Goal: Task Accomplishment & Management: Manage account settings

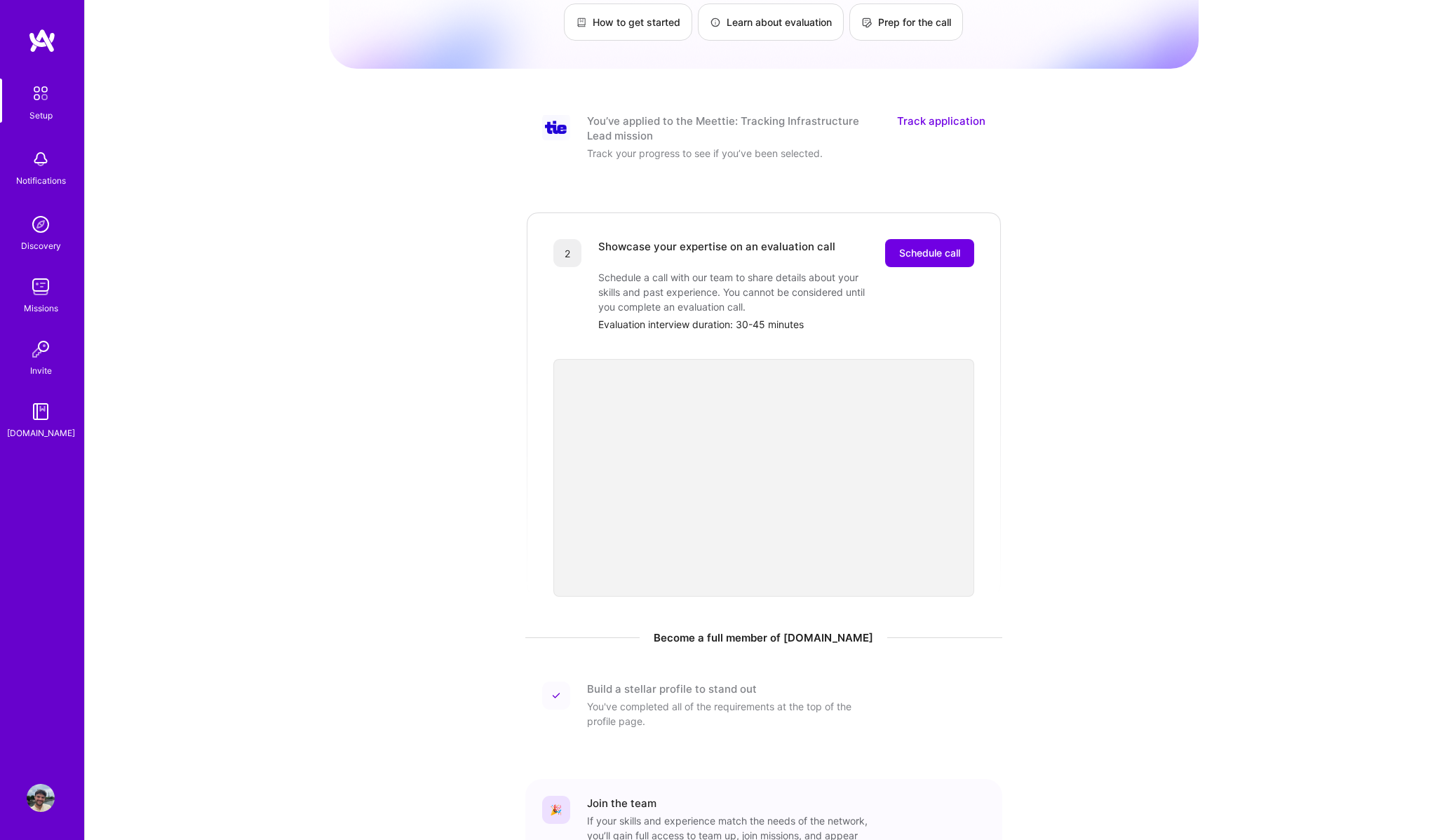
scroll to position [114, 0]
click at [905, 245] on span "Schedule call" at bounding box center [929, 252] width 61 height 14
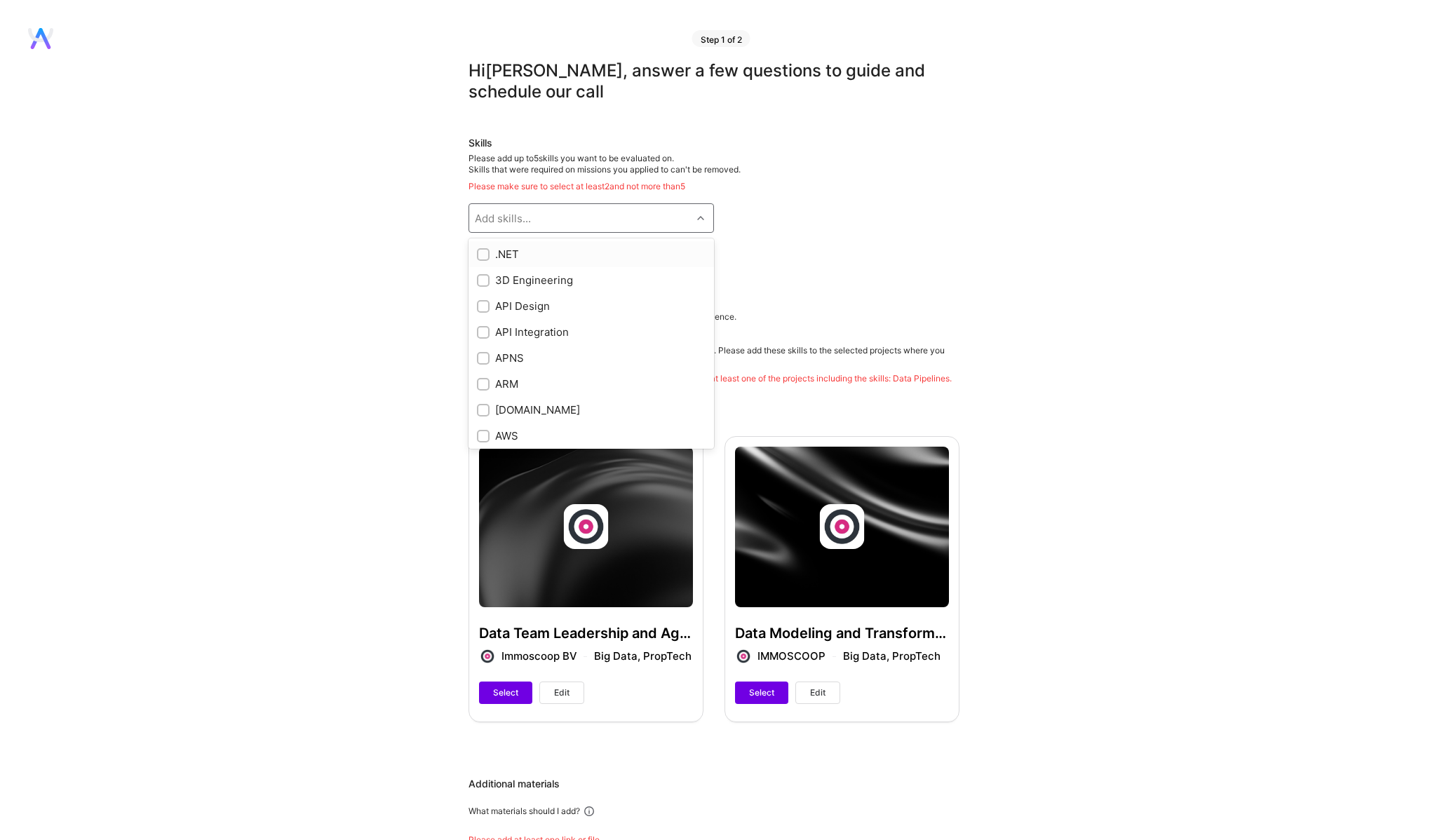
click at [690, 222] on div "Add skills..." at bounding box center [579, 218] width 222 height 28
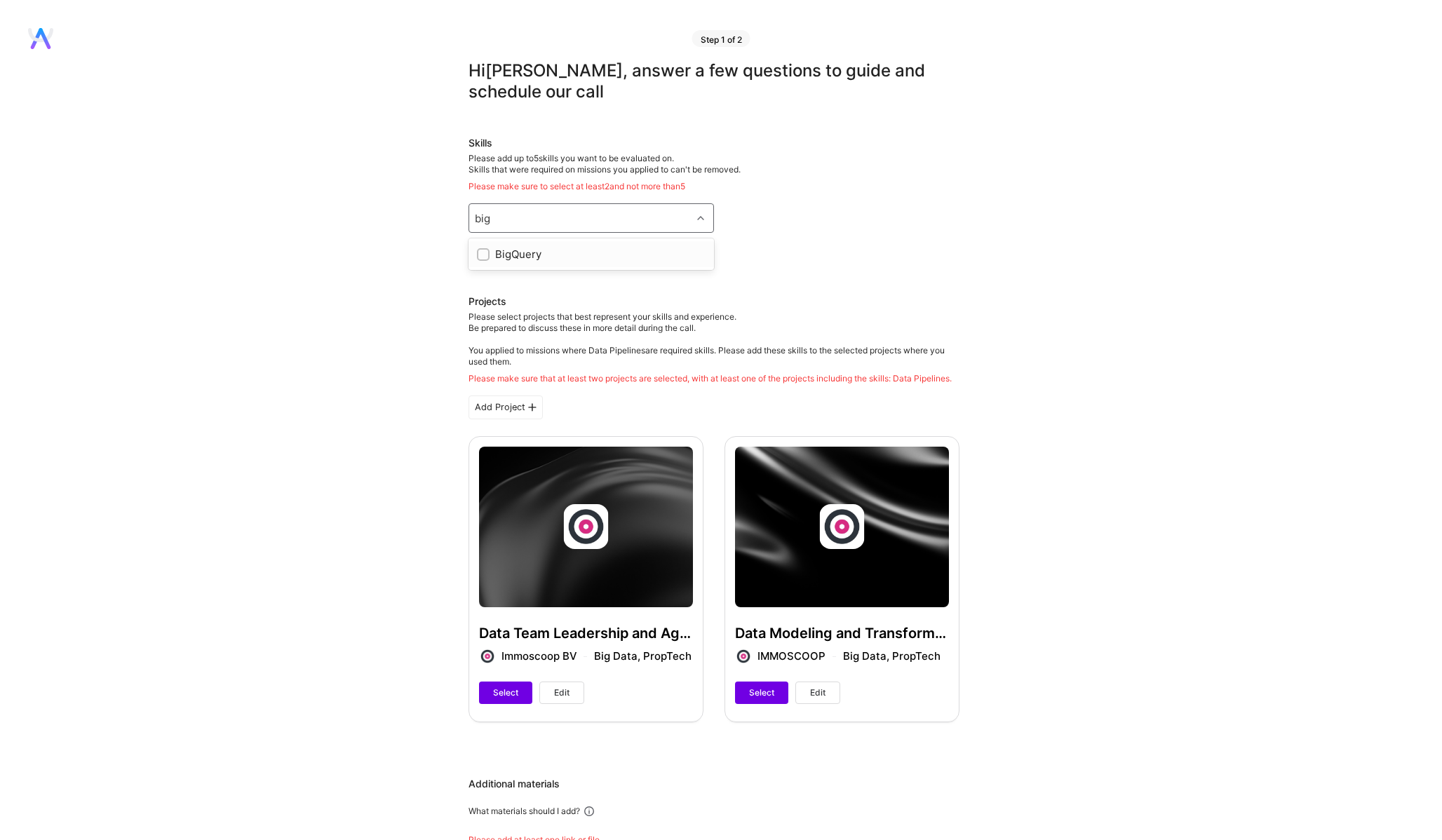
type input "bigq"
click at [535, 260] on div "BigQuery" at bounding box center [591, 254] width 228 height 15
checkbox input "true"
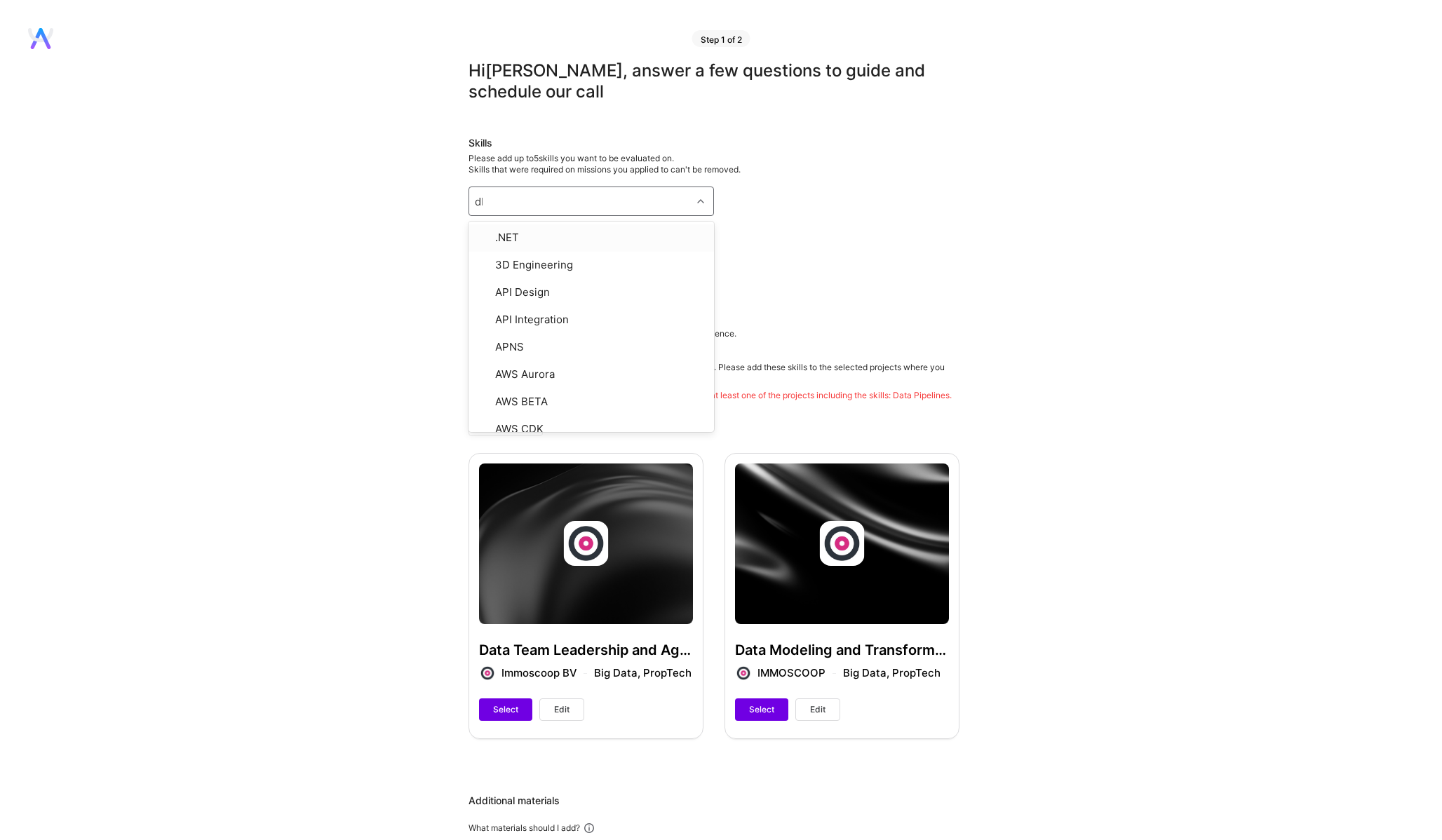
type input "dbt"
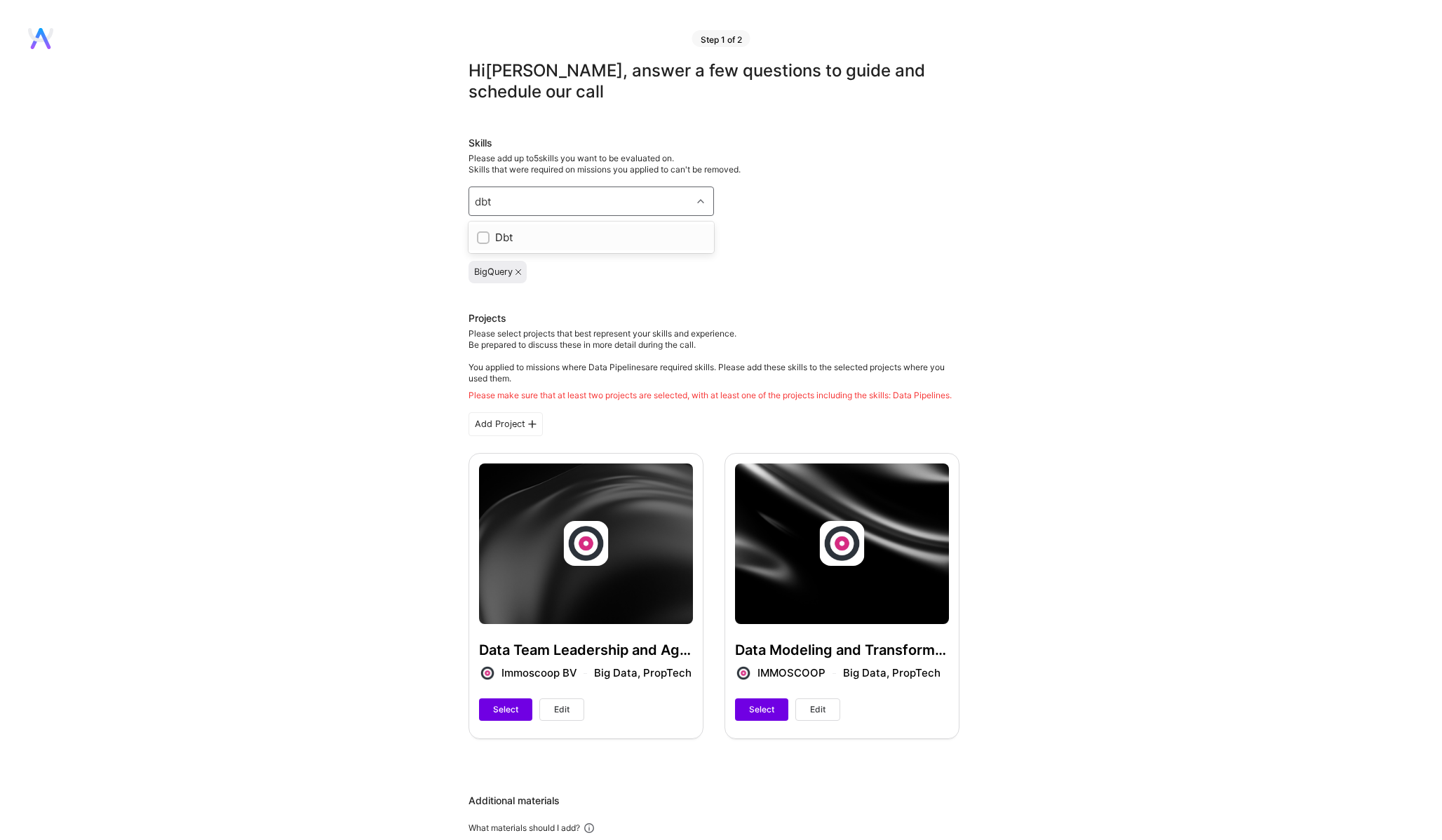
click at [555, 234] on div "Dbt" at bounding box center [591, 238] width 228 height 15
checkbox input "true"
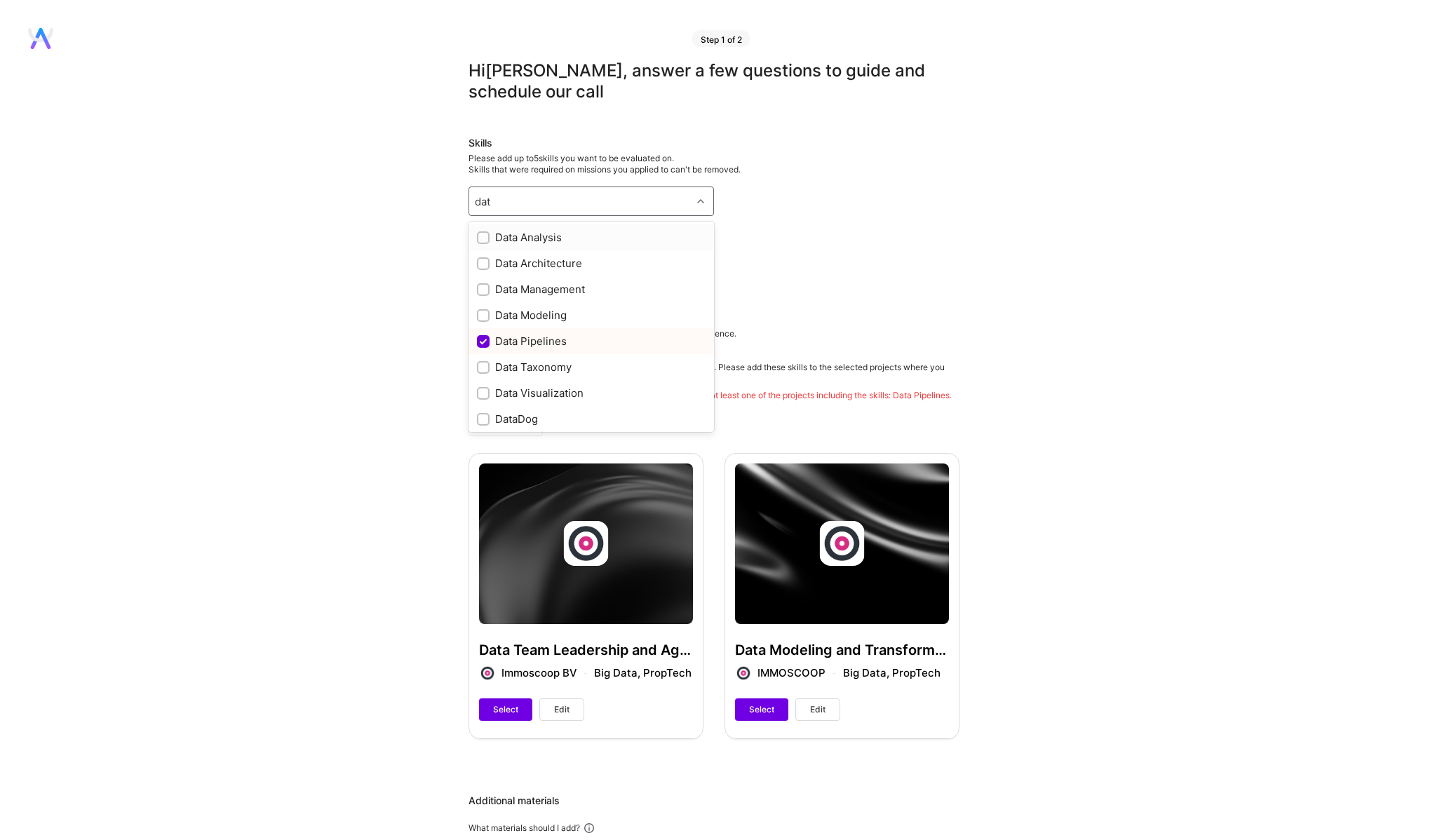
type input "data"
click at [480, 314] on input "checkbox" at bounding box center [485, 316] width 10 height 10
checkbox input "true"
type input "analy"
click at [487, 263] on input "checkbox" at bounding box center [485, 265] width 10 height 10
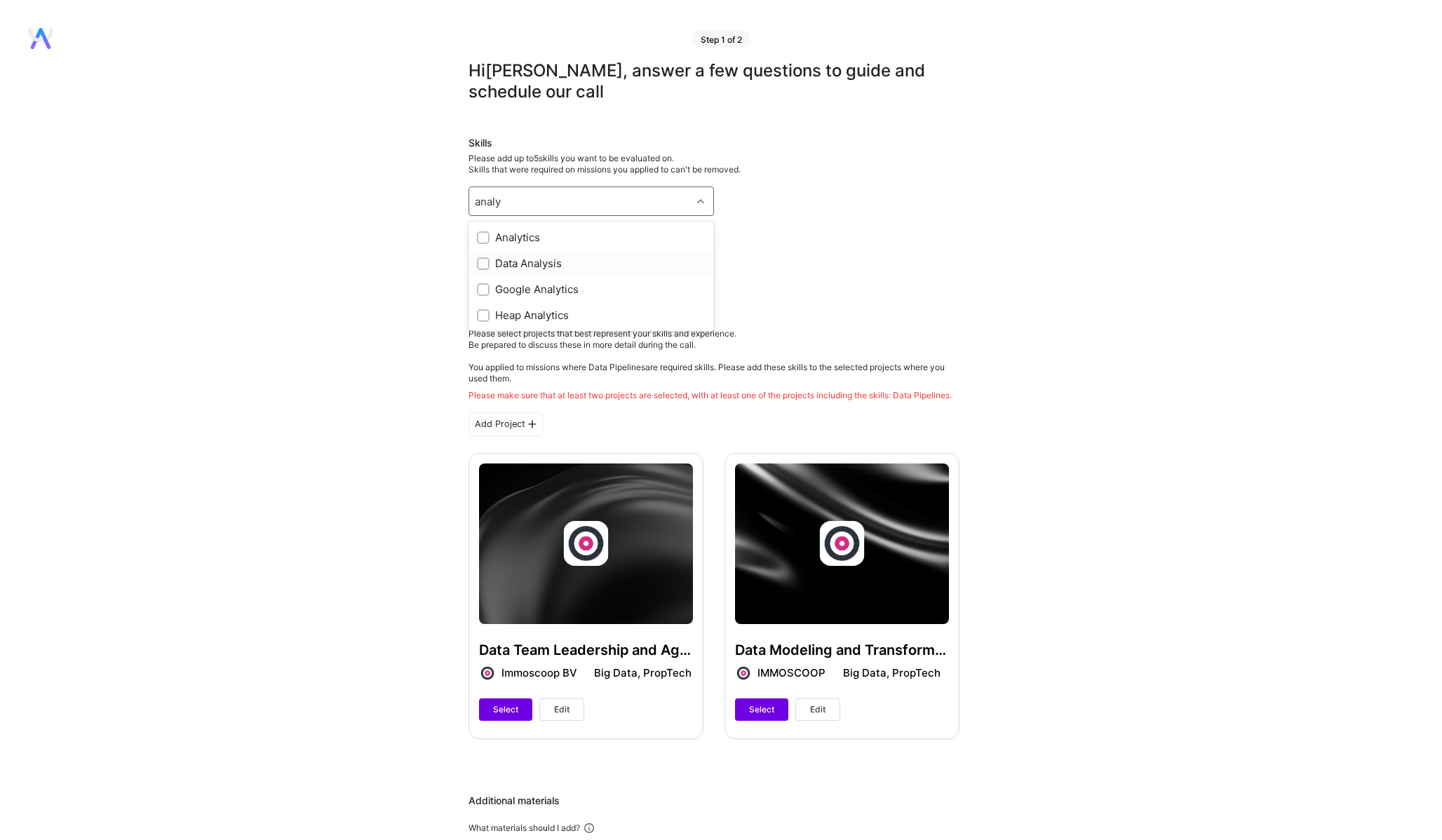
checkbox input "true"
type input "snowp"
type input "sql"
click at [483, 314] on input "checkbox" at bounding box center [485, 316] width 10 height 10
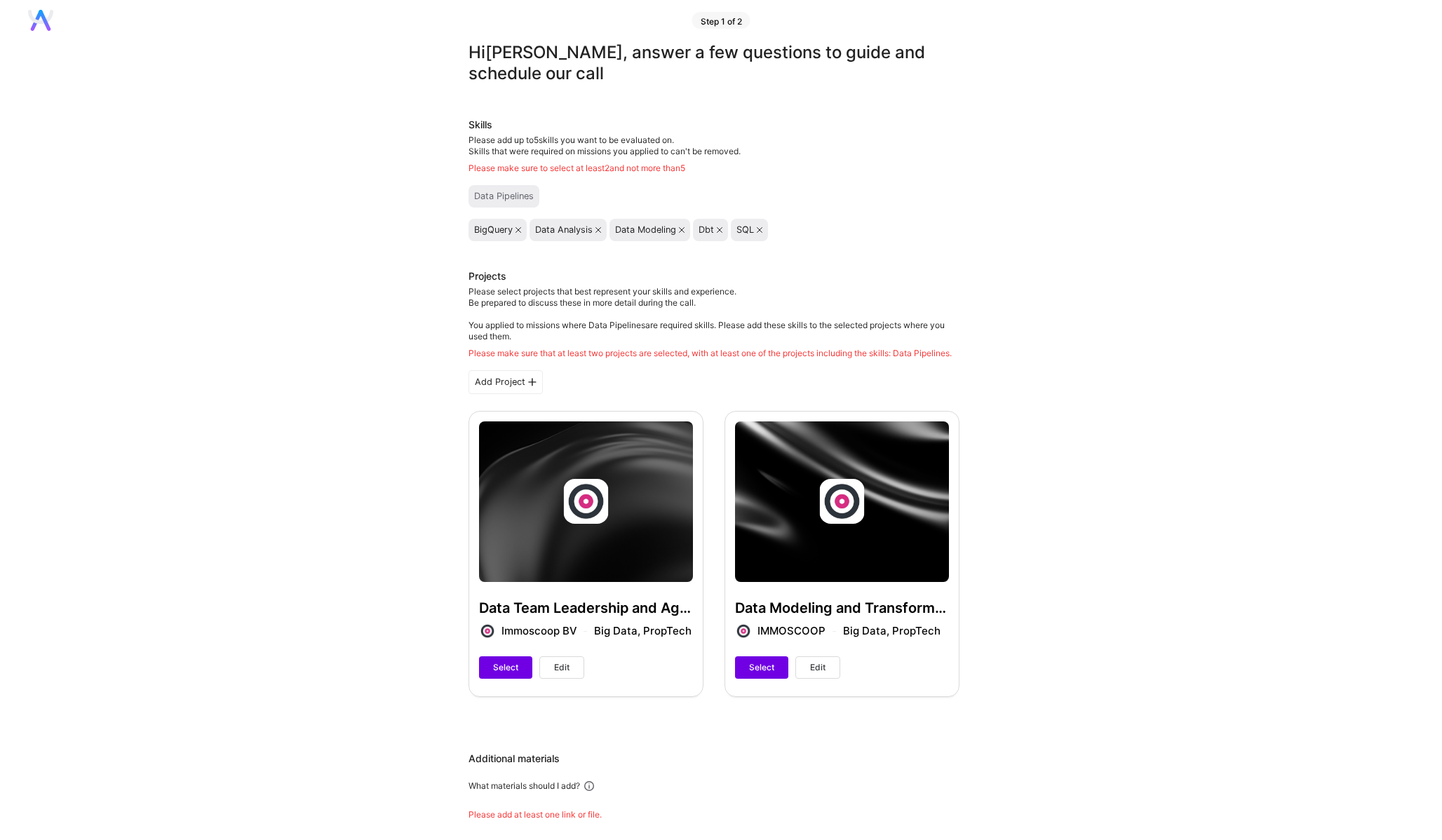
scroll to position [19, 0]
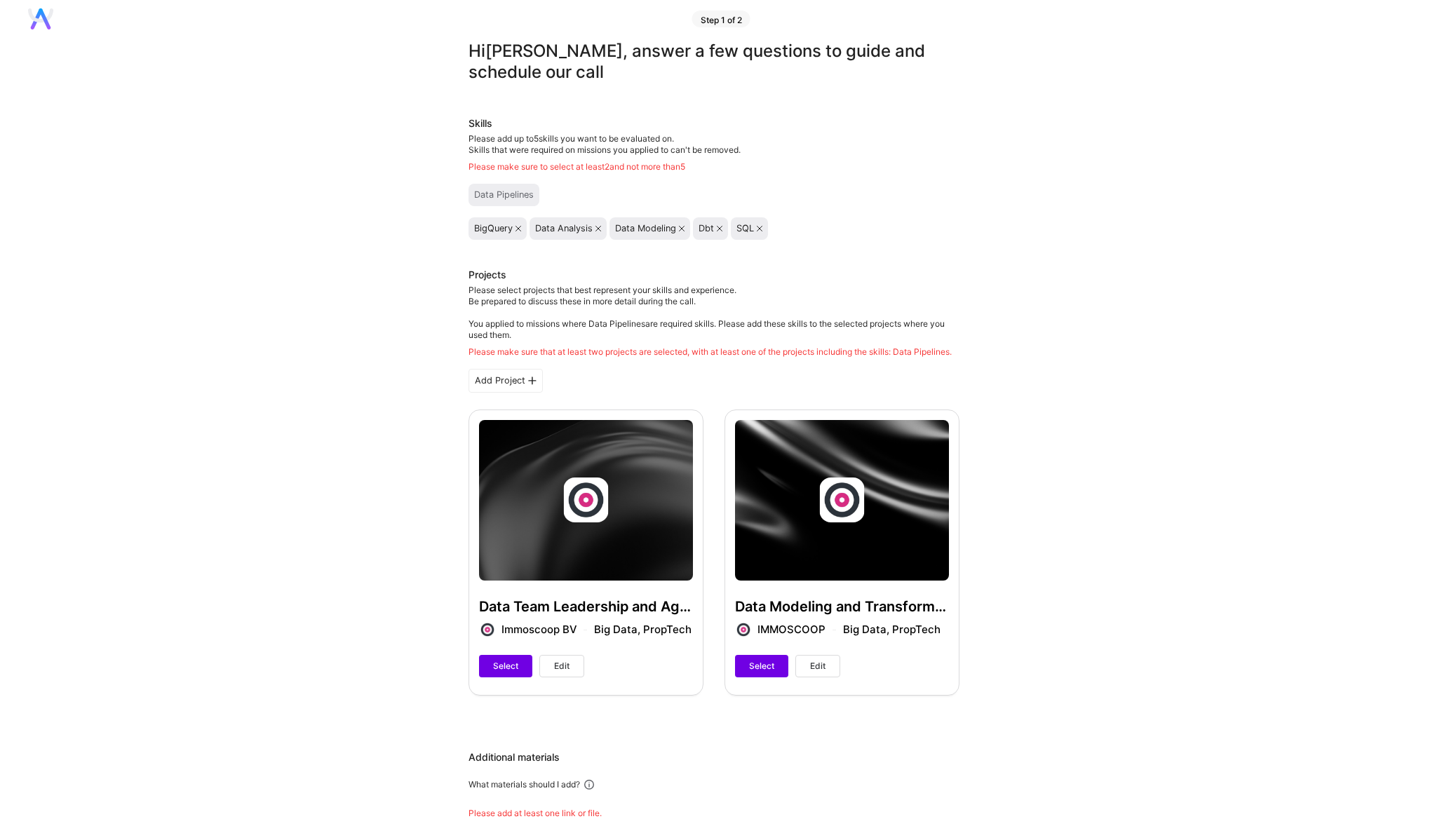
click at [552, 509] on div "Data Team Leadership and Agile Management Immoscoop BV Big Data, PropTech Selec…" at bounding box center [586, 551] width 235 height 285
click at [517, 678] on button "Select" at bounding box center [505, 666] width 53 height 22
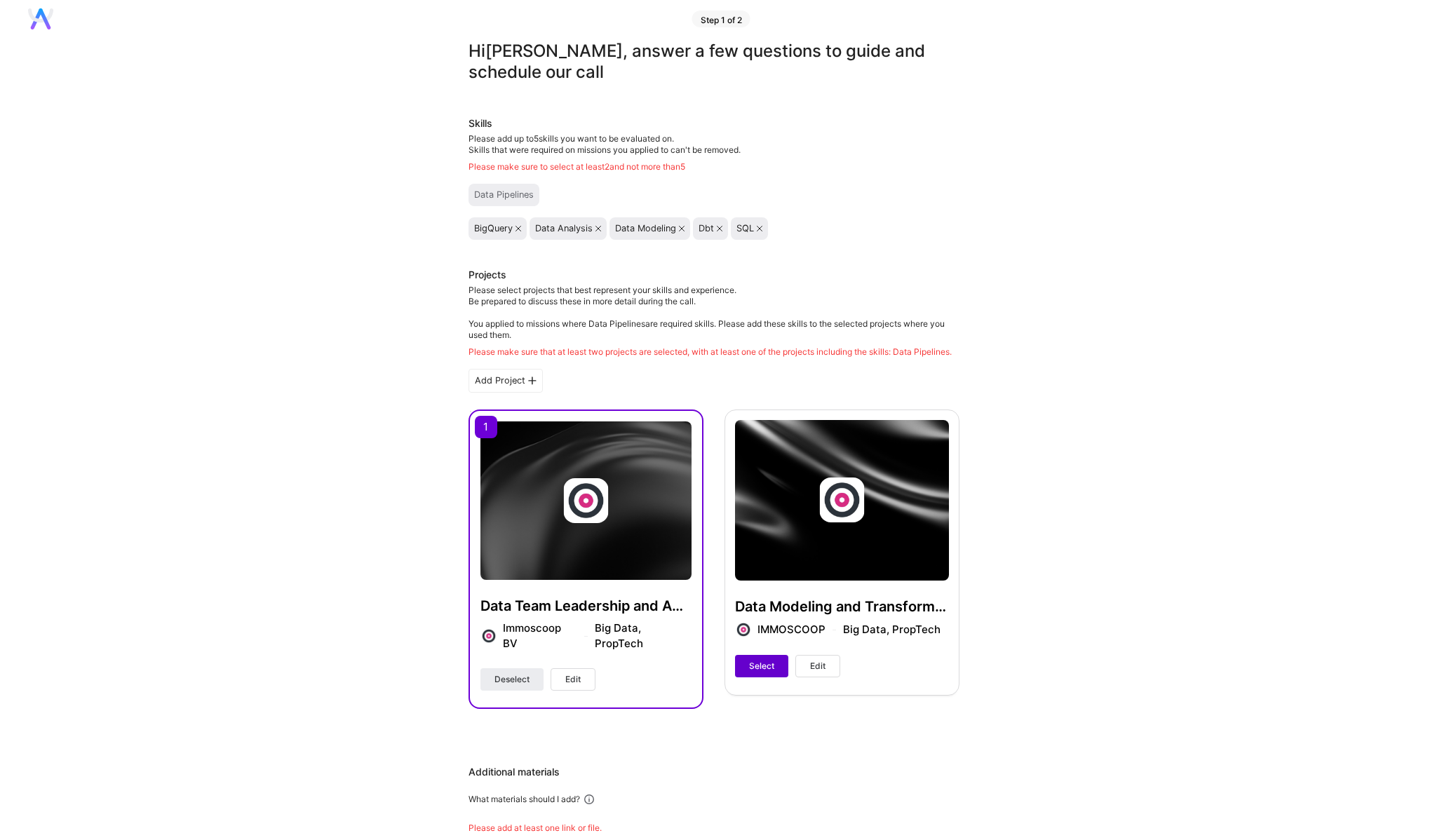
click at [747, 678] on button "Select" at bounding box center [761, 666] width 53 height 22
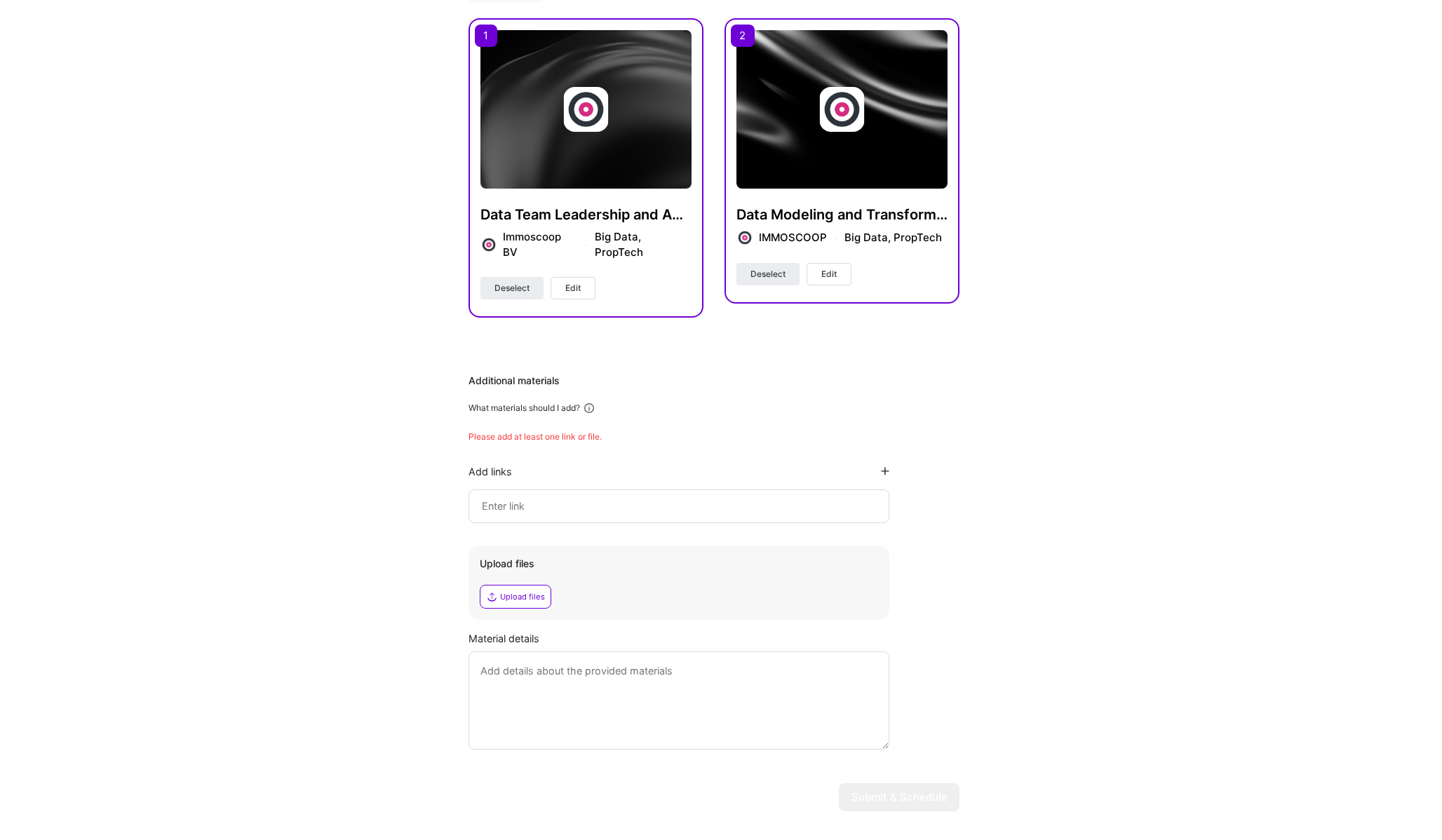
scroll to position [409, 0]
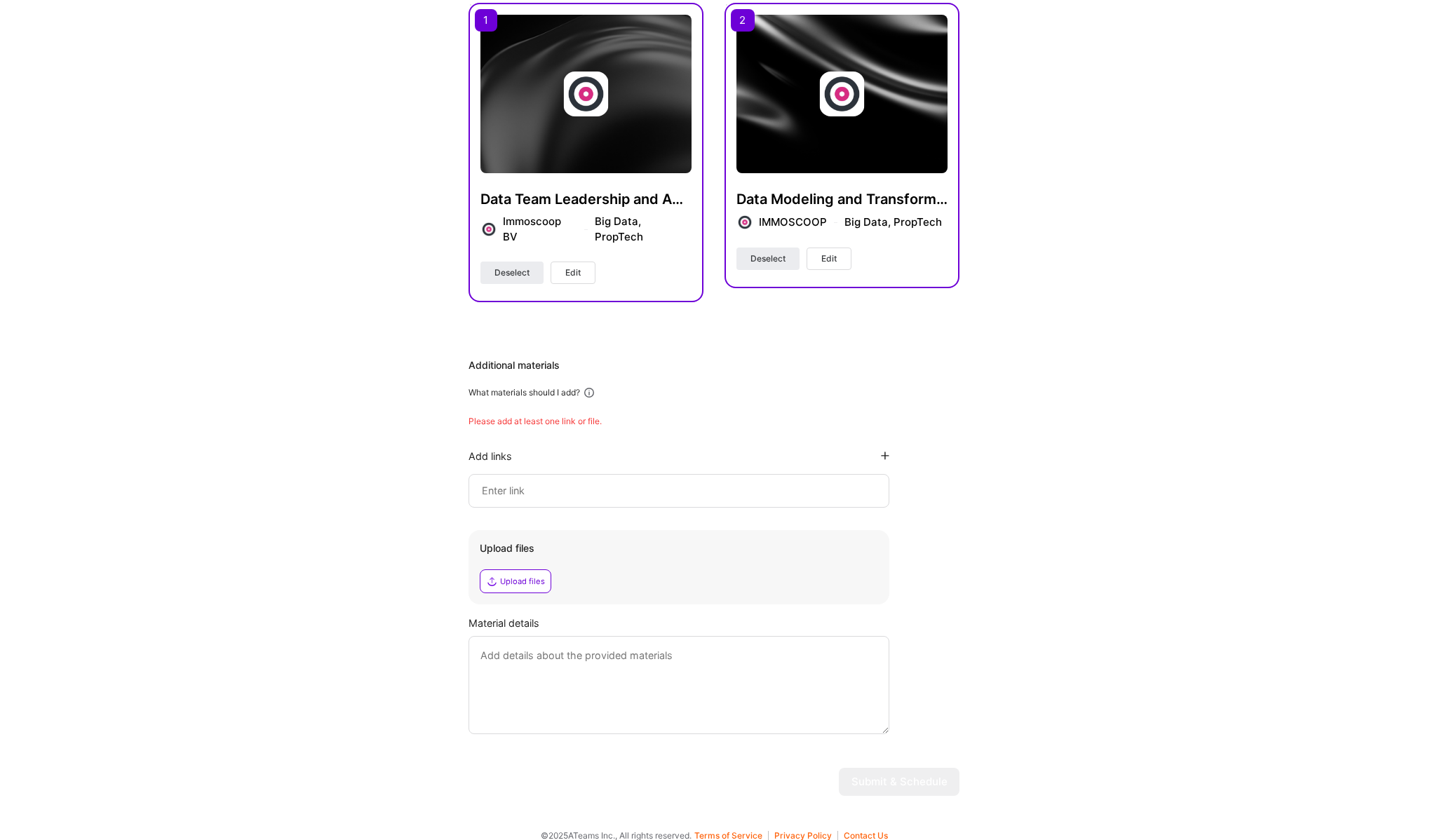
click at [553, 416] on div "Please add at least one link or file." at bounding box center [714, 421] width 491 height 11
click at [490, 575] on icon at bounding box center [492, 581] width 11 height 11
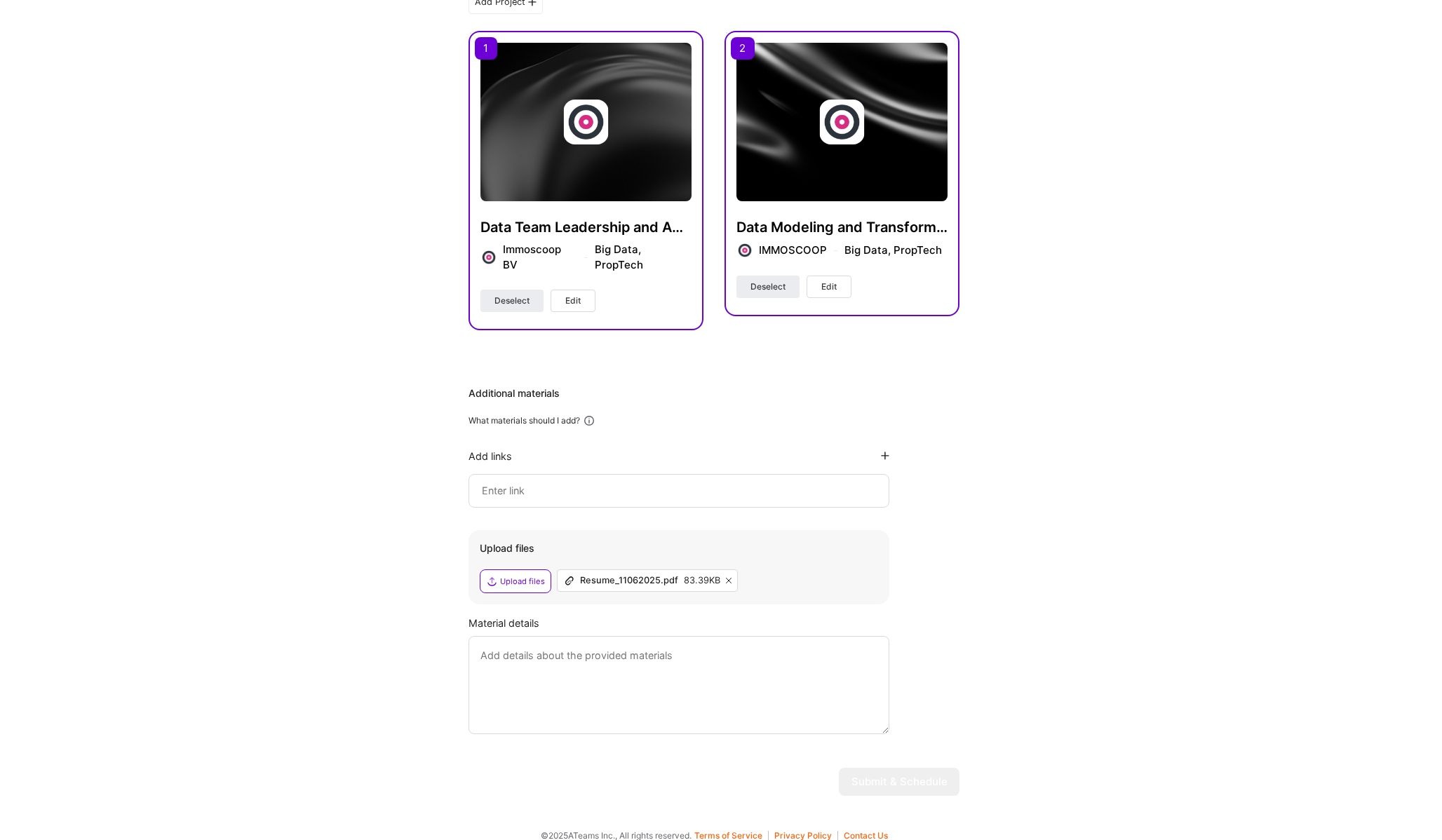
click at [769, 483] on input at bounding box center [679, 491] width 397 height 17
click at [727, 577] on icon at bounding box center [729, 580] width 6 height 6
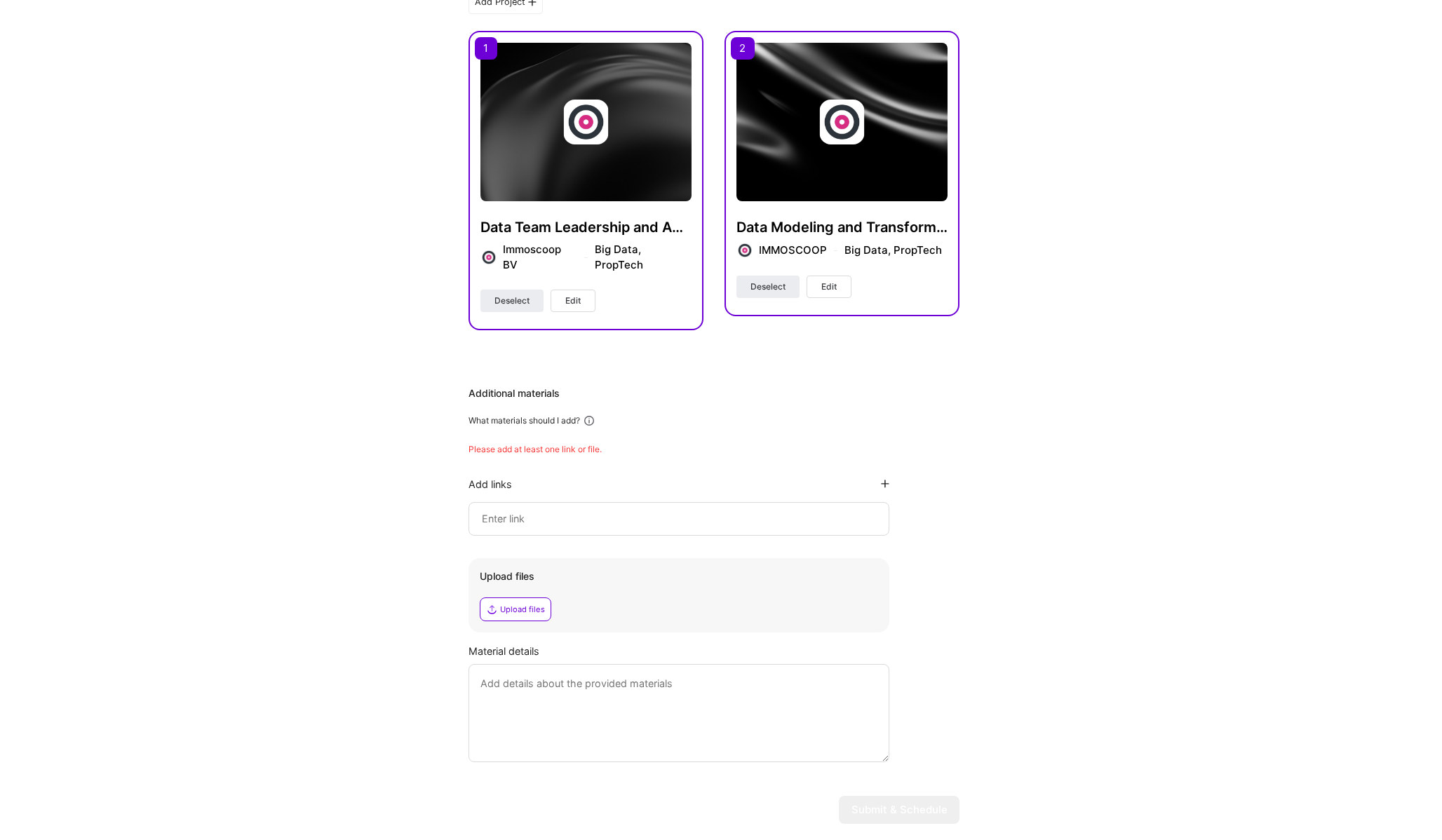
click at [671, 510] on input at bounding box center [679, 519] width 397 height 17
click at [1122, 219] on div "Hi [PERSON_NAME] , answer a few questions to guide and schedule our call Skills…" at bounding box center [714, 257] width 1428 height 1157
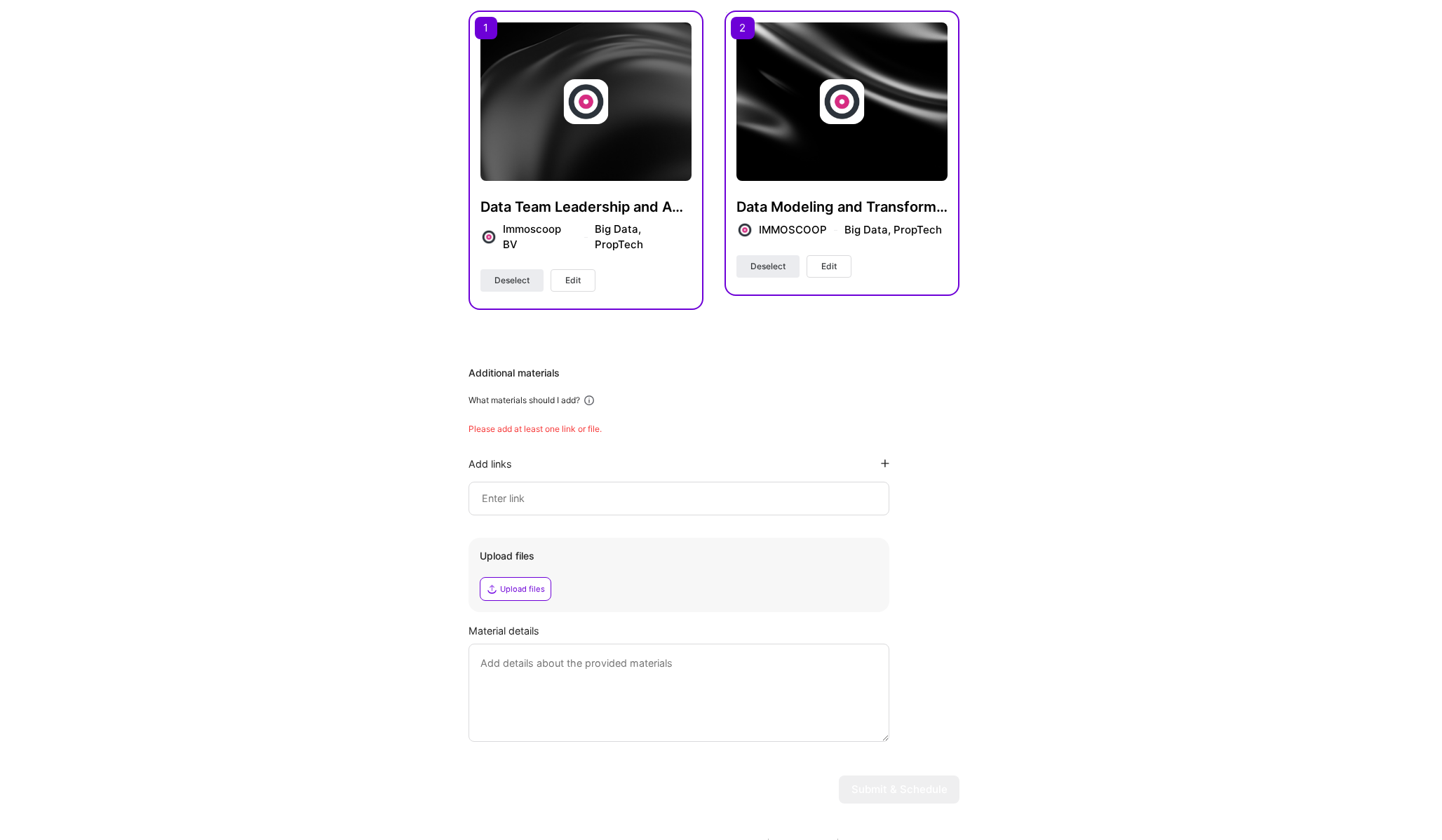
scroll to position [409, 0]
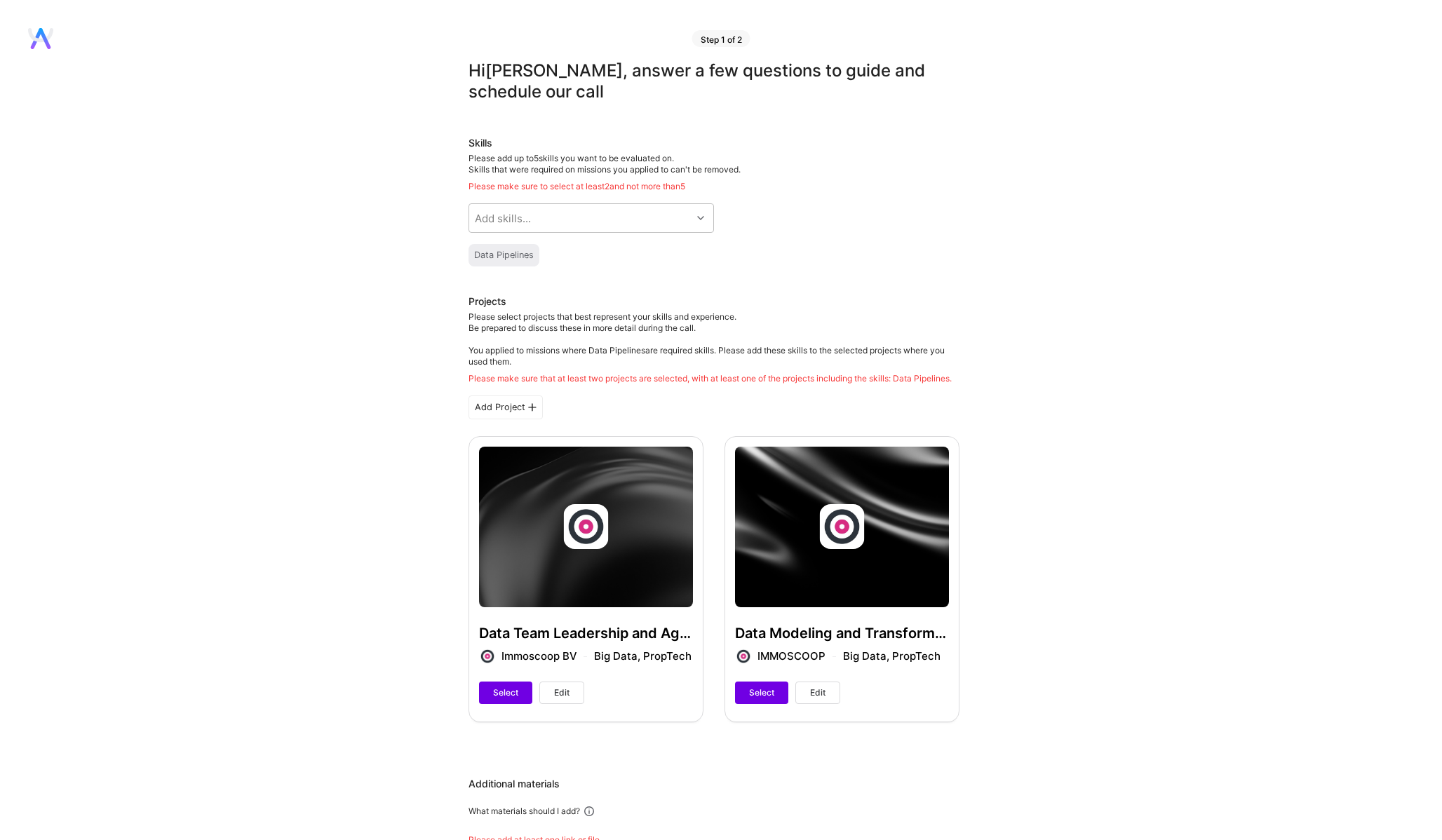
click at [50, 33] on icon at bounding box center [40, 34] width 25 height 14
click at [45, 35] on icon at bounding box center [40, 38] width 25 height 21
click at [529, 86] on div "Hi Brecht , answer a few questions to guide and schedule our call" at bounding box center [714, 81] width 491 height 42
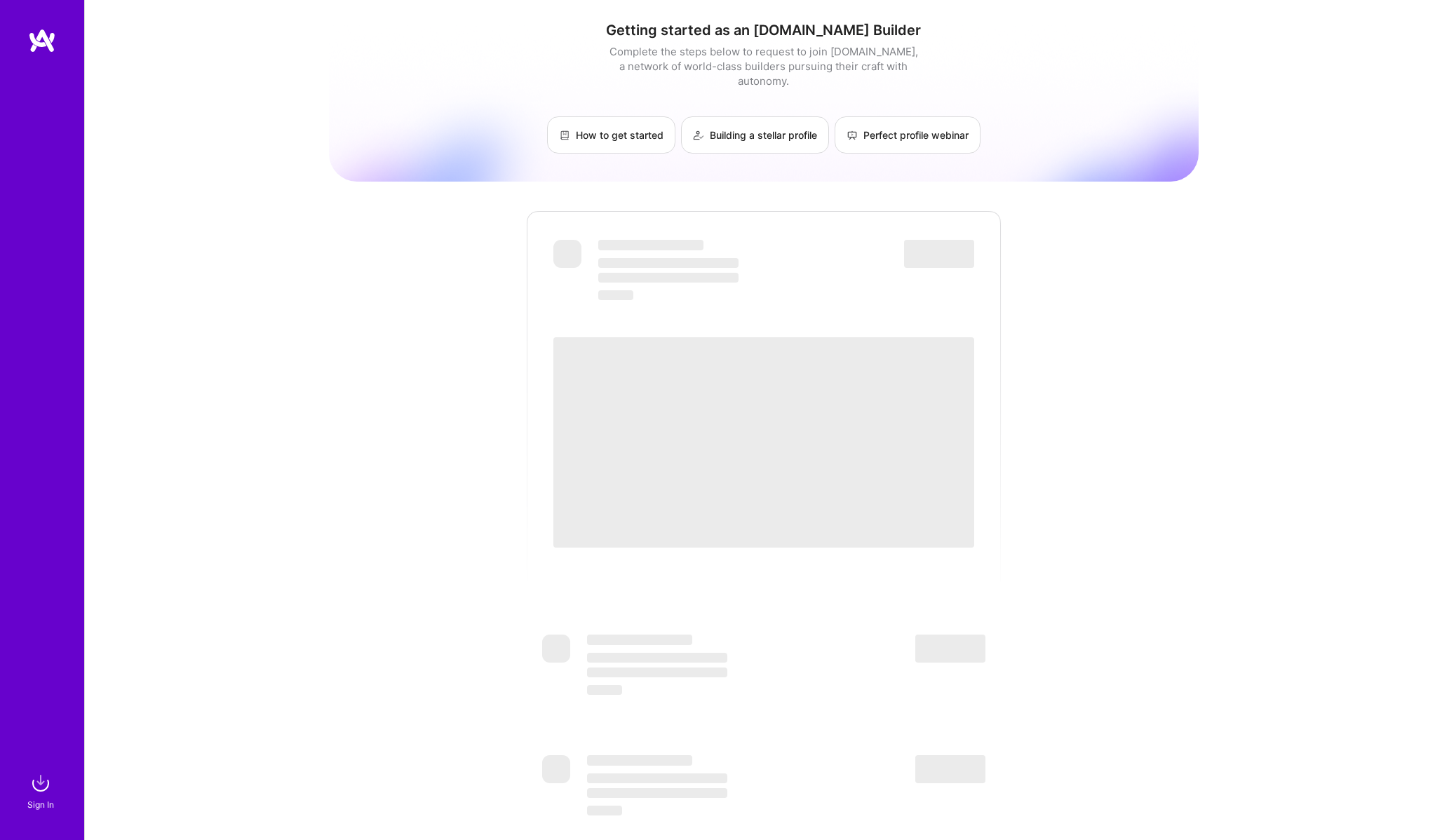
scroll to position [114, 0]
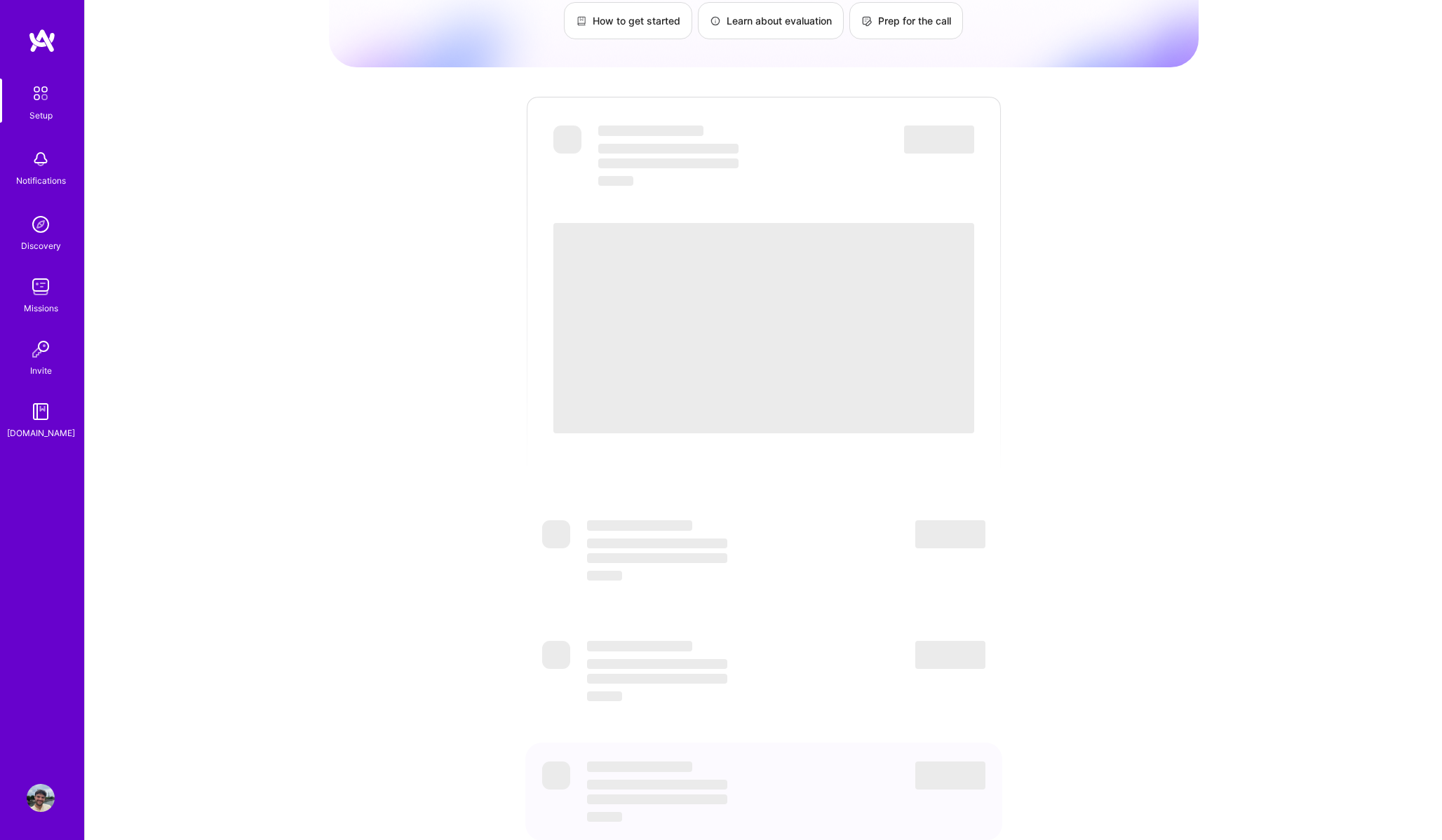
click at [50, 801] on img at bounding box center [41, 798] width 28 height 28
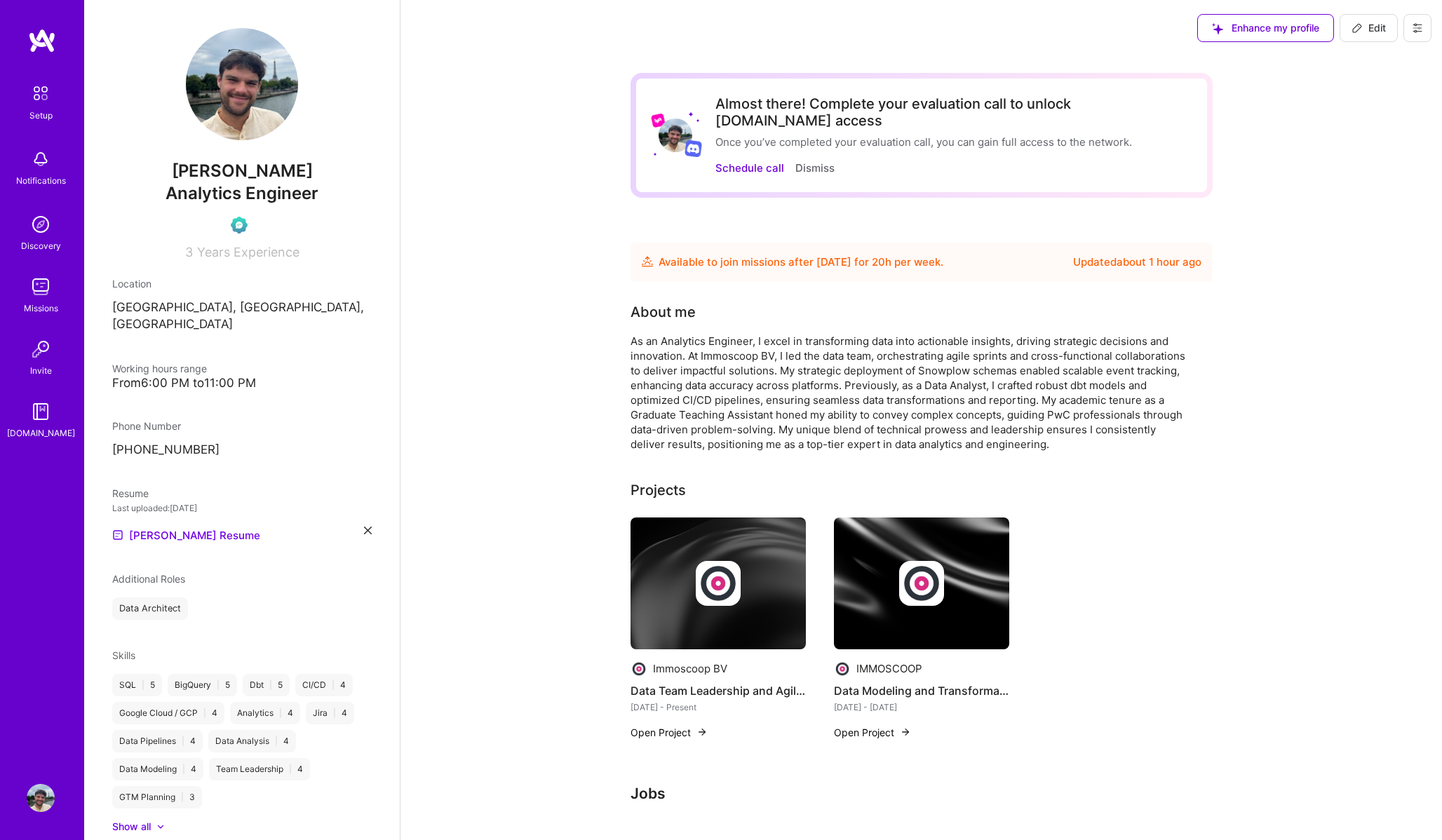
click at [1415, 27] on icon at bounding box center [1418, 28] width 11 height 11
click at [1369, 60] on button "Settings" at bounding box center [1379, 59] width 105 height 36
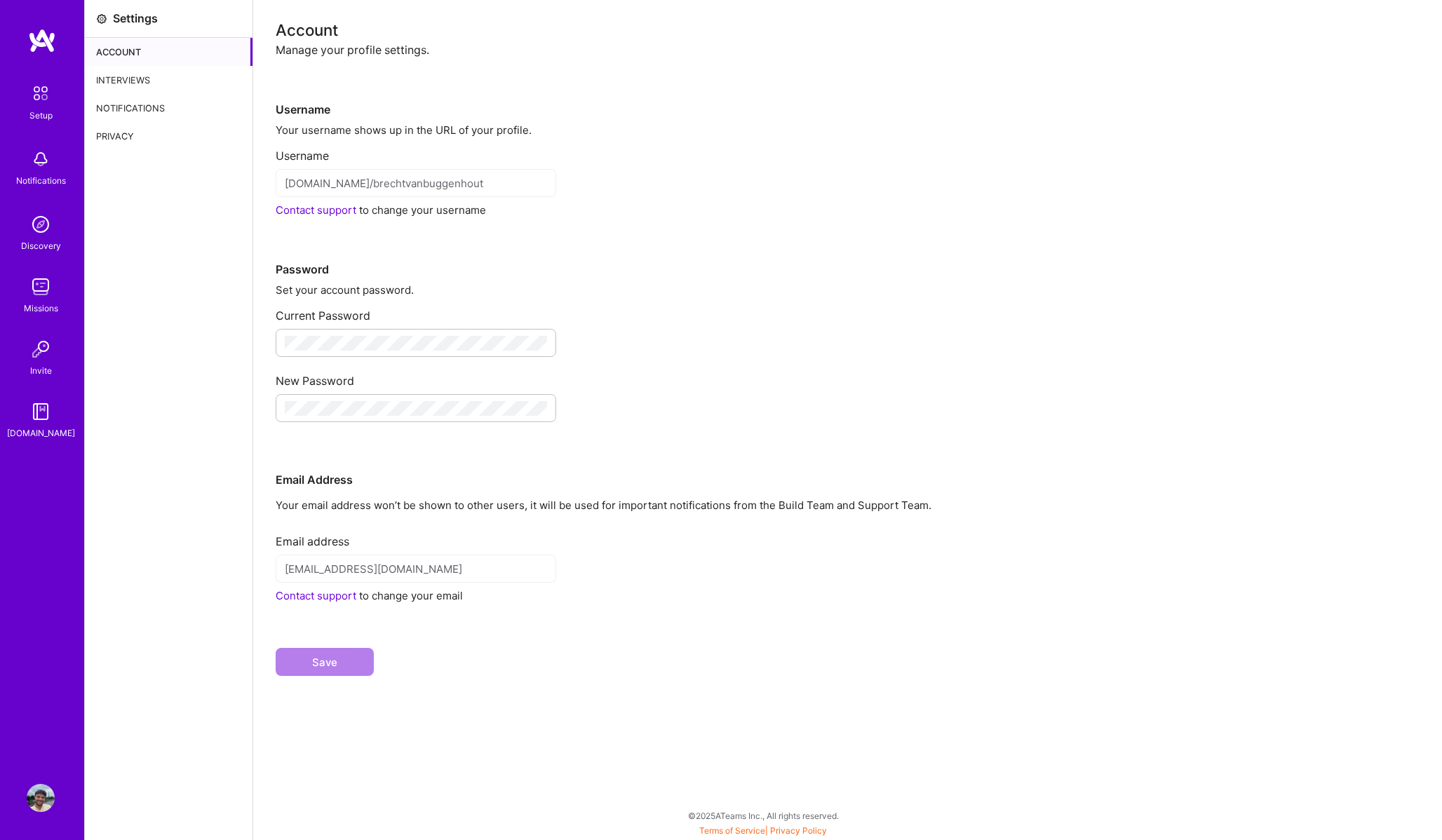
click at [165, 71] on div "Interviews" at bounding box center [168, 80] width 168 height 28
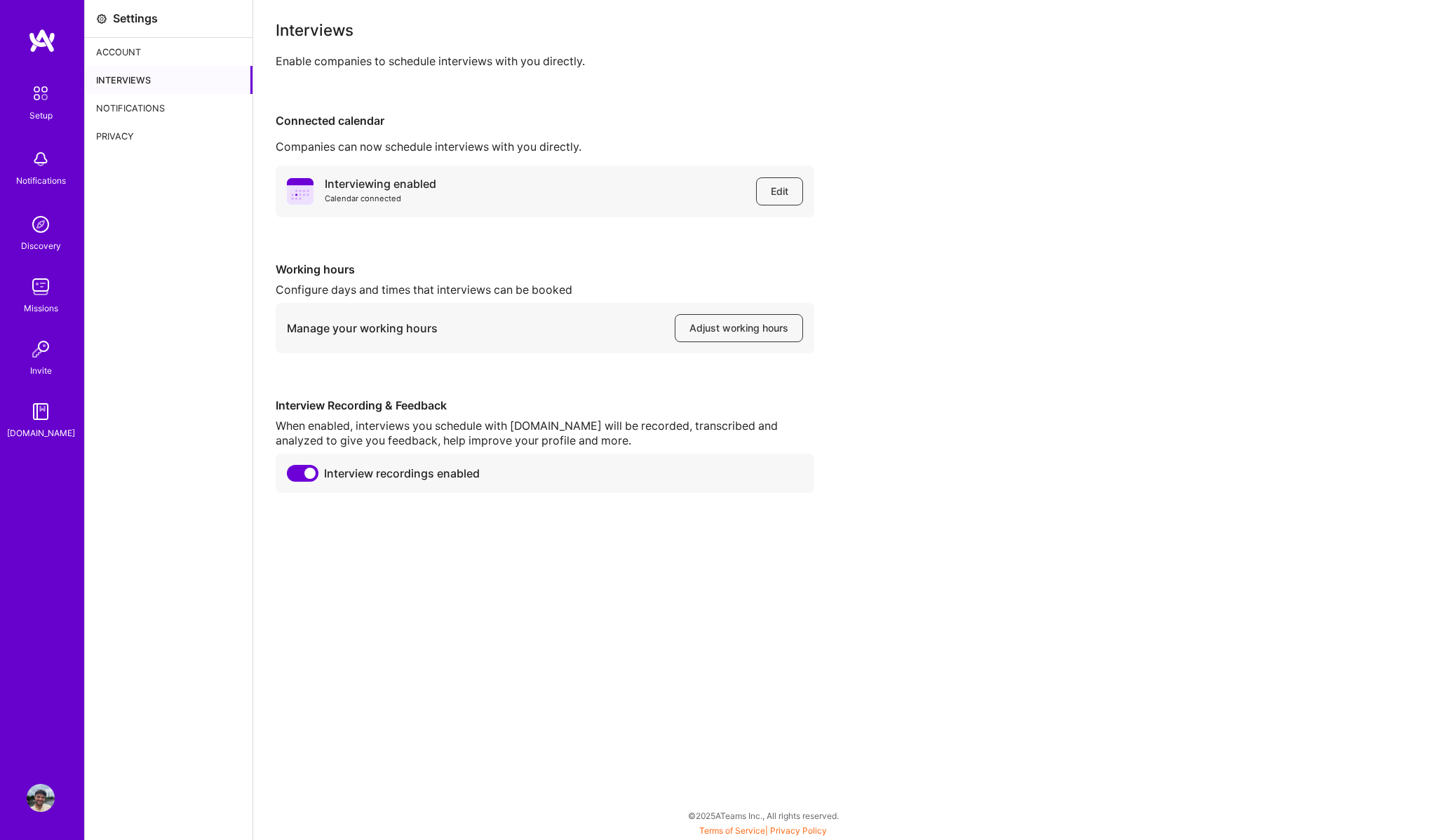
click at [164, 106] on div "Notifications" at bounding box center [168, 108] width 168 height 28
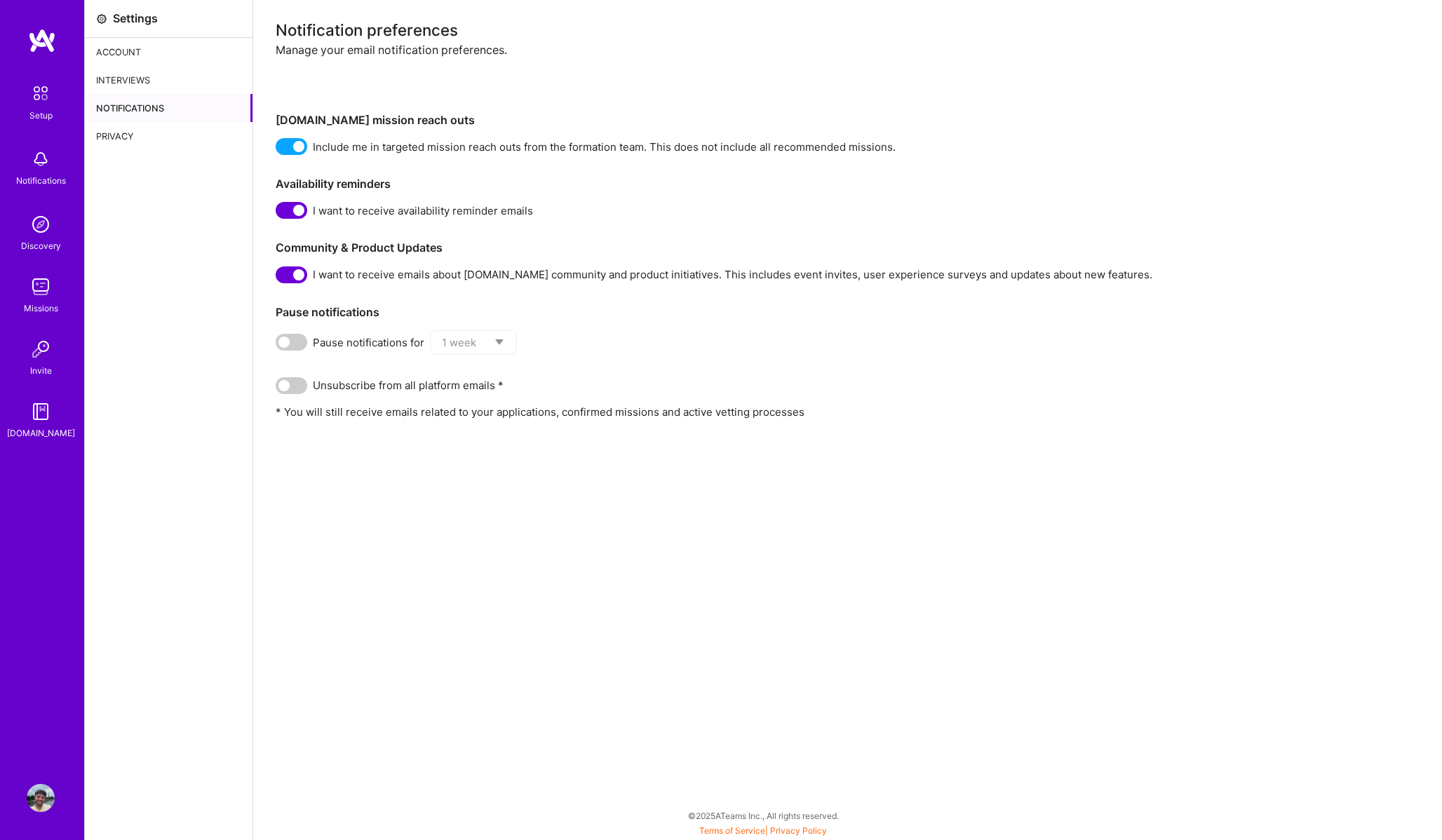
click at [153, 136] on div "Privacy" at bounding box center [168, 136] width 168 height 28
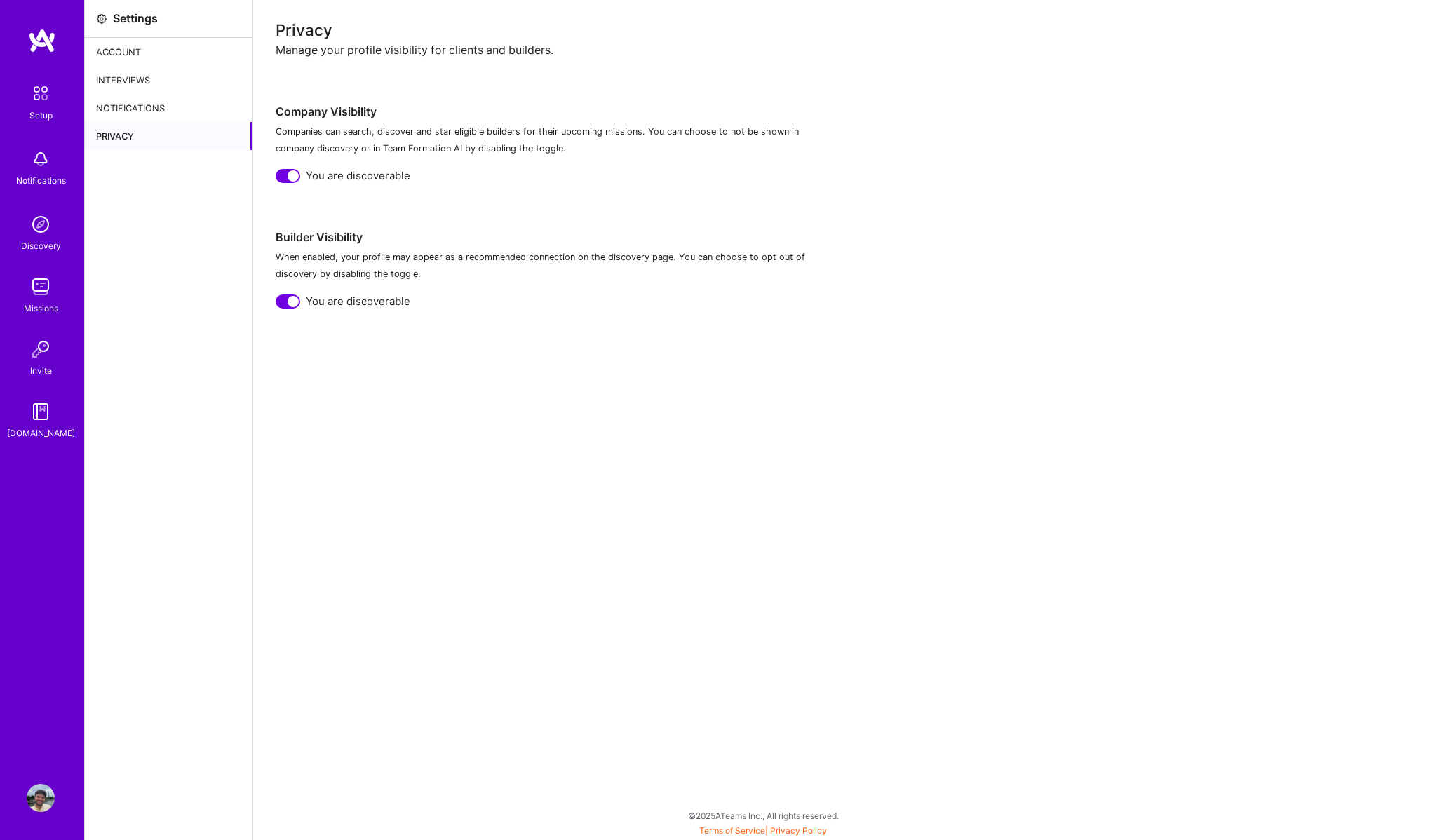
click at [43, 794] on img at bounding box center [41, 798] width 28 height 28
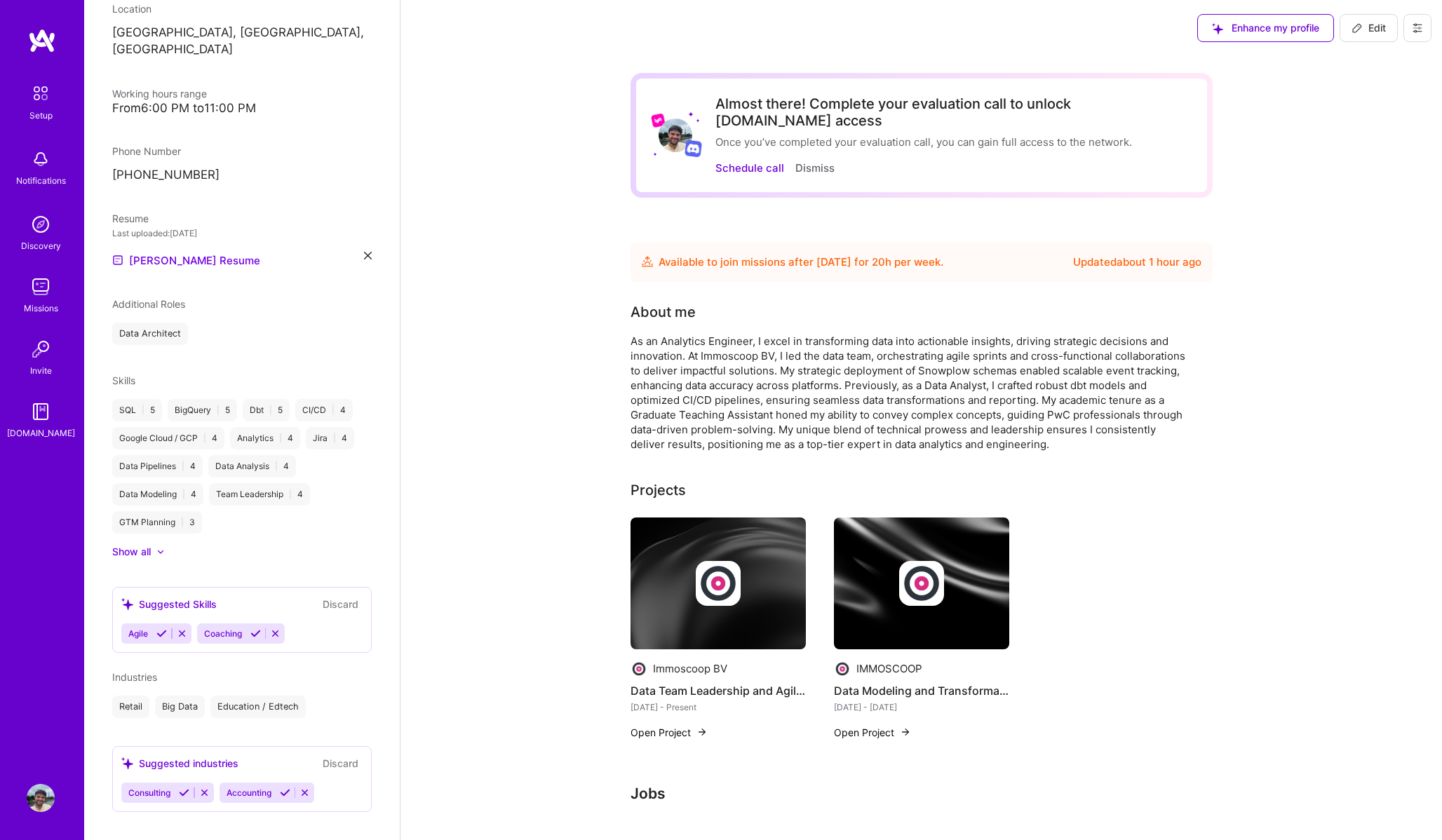
click at [1368, 30] on span "Edit" at bounding box center [1369, 28] width 34 height 14
select select "BE"
select select "Future Date"
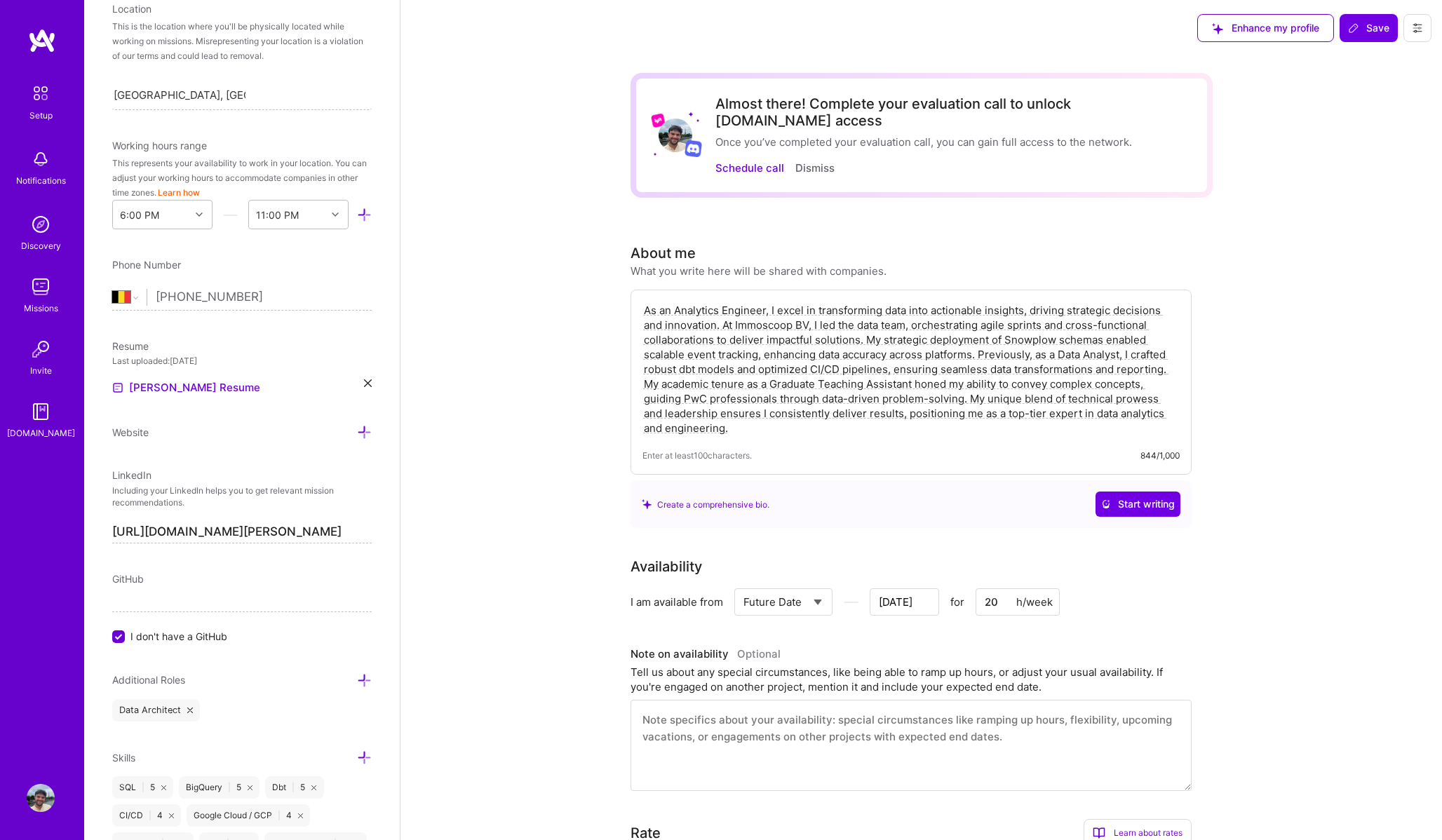
click at [1410, 23] on button at bounding box center [1418, 28] width 28 height 28
click at [1381, 71] on button "Settings" at bounding box center [1379, 59] width 105 height 36
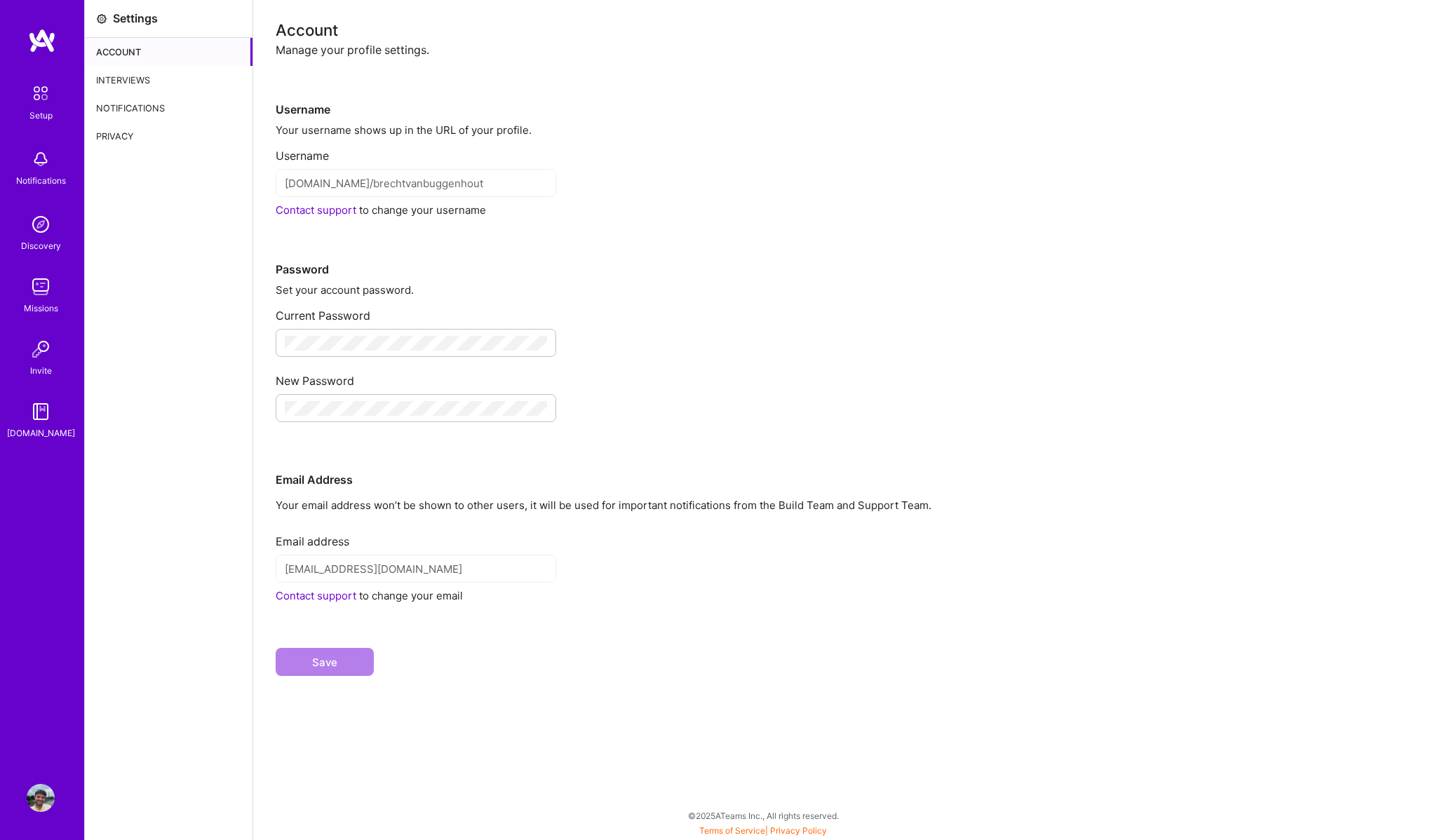
click at [343, 156] on div "Username" at bounding box center [848, 150] width 1144 height 26
click at [130, 21] on div "Settings" at bounding box center [136, 19] width 45 height 15
click at [140, 82] on div "Interviews" at bounding box center [168, 80] width 168 height 28
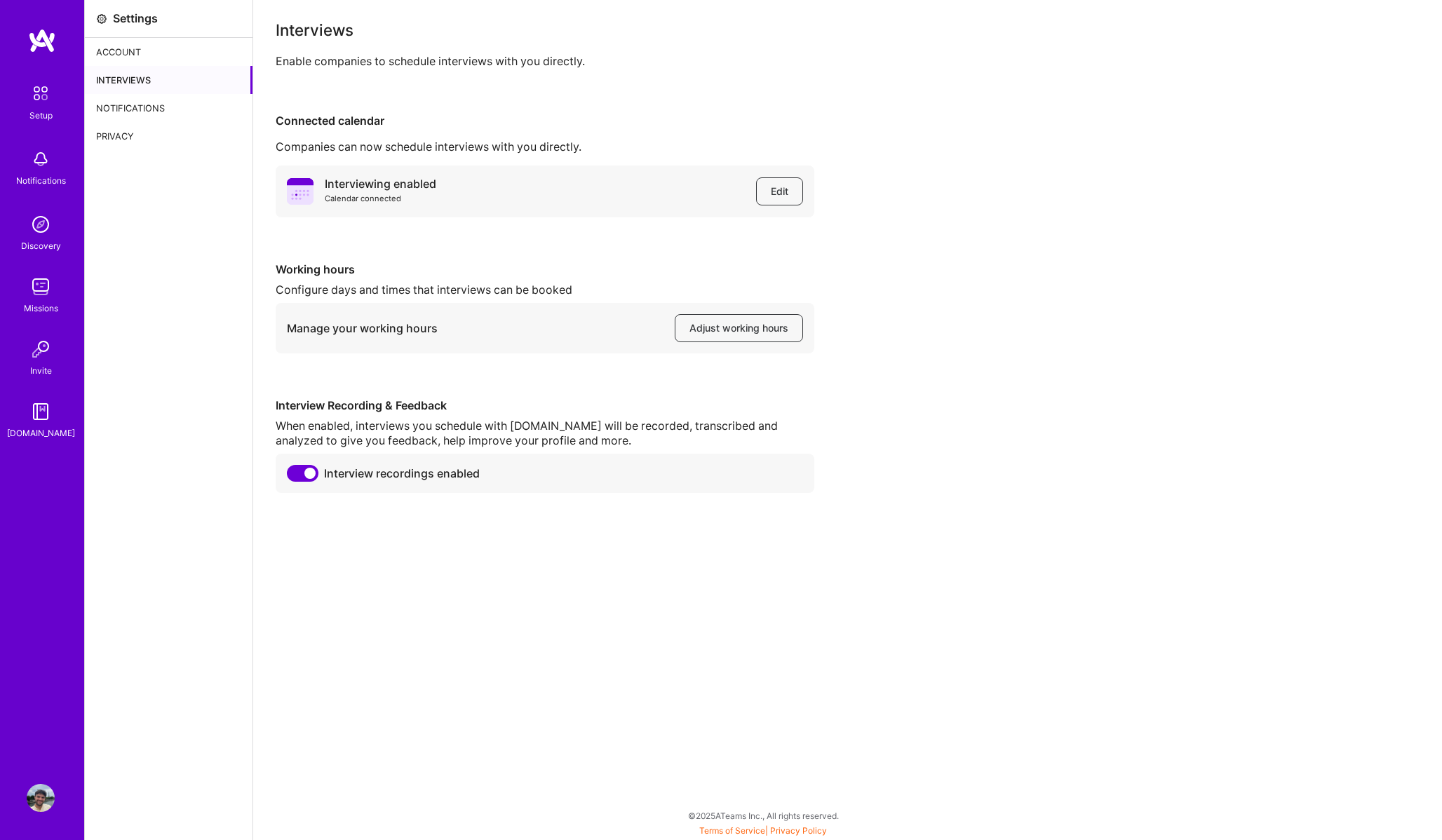
click at [135, 101] on div "Notifications" at bounding box center [168, 108] width 168 height 28
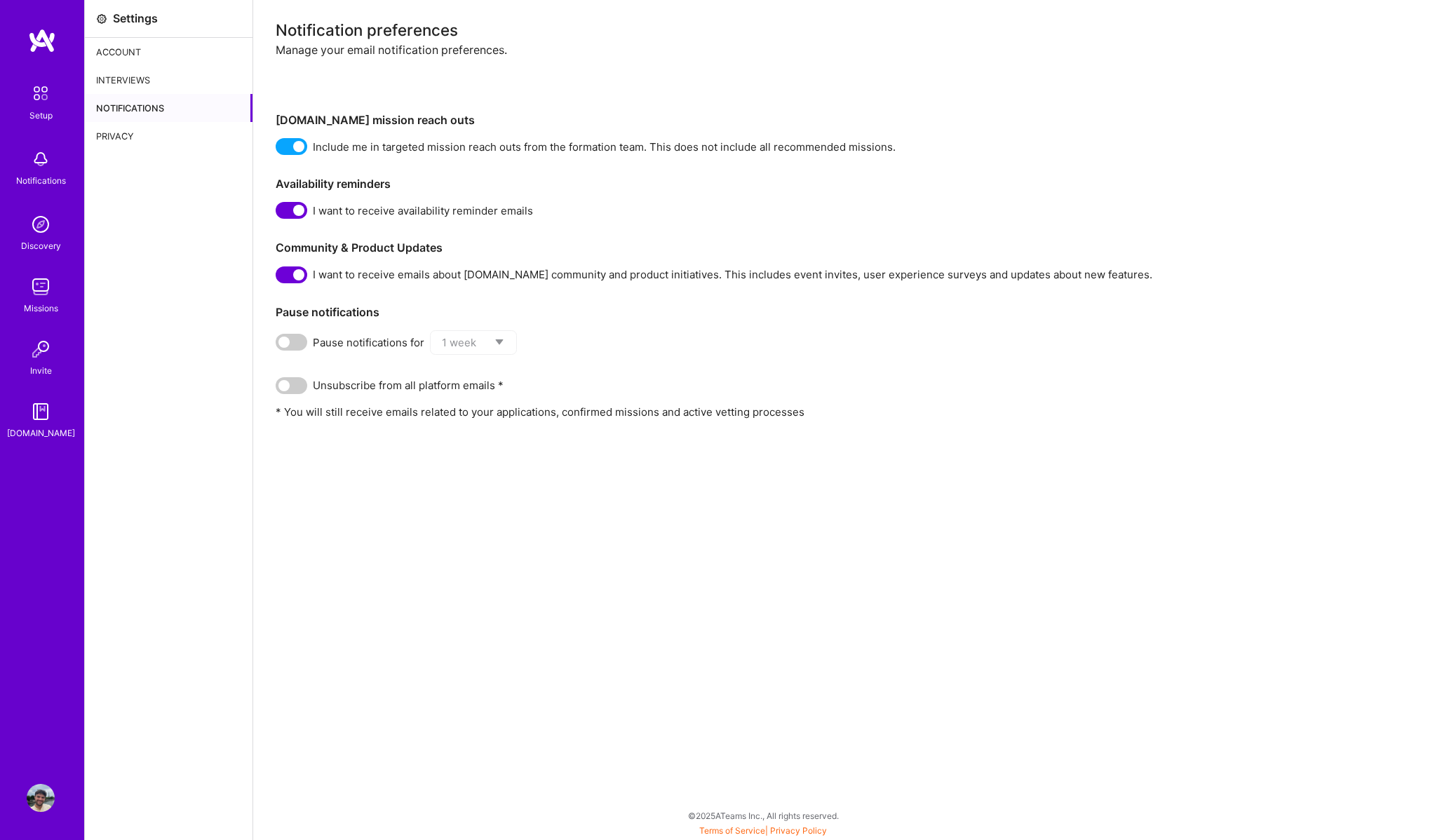
click at [122, 133] on div "Privacy" at bounding box center [168, 136] width 168 height 28
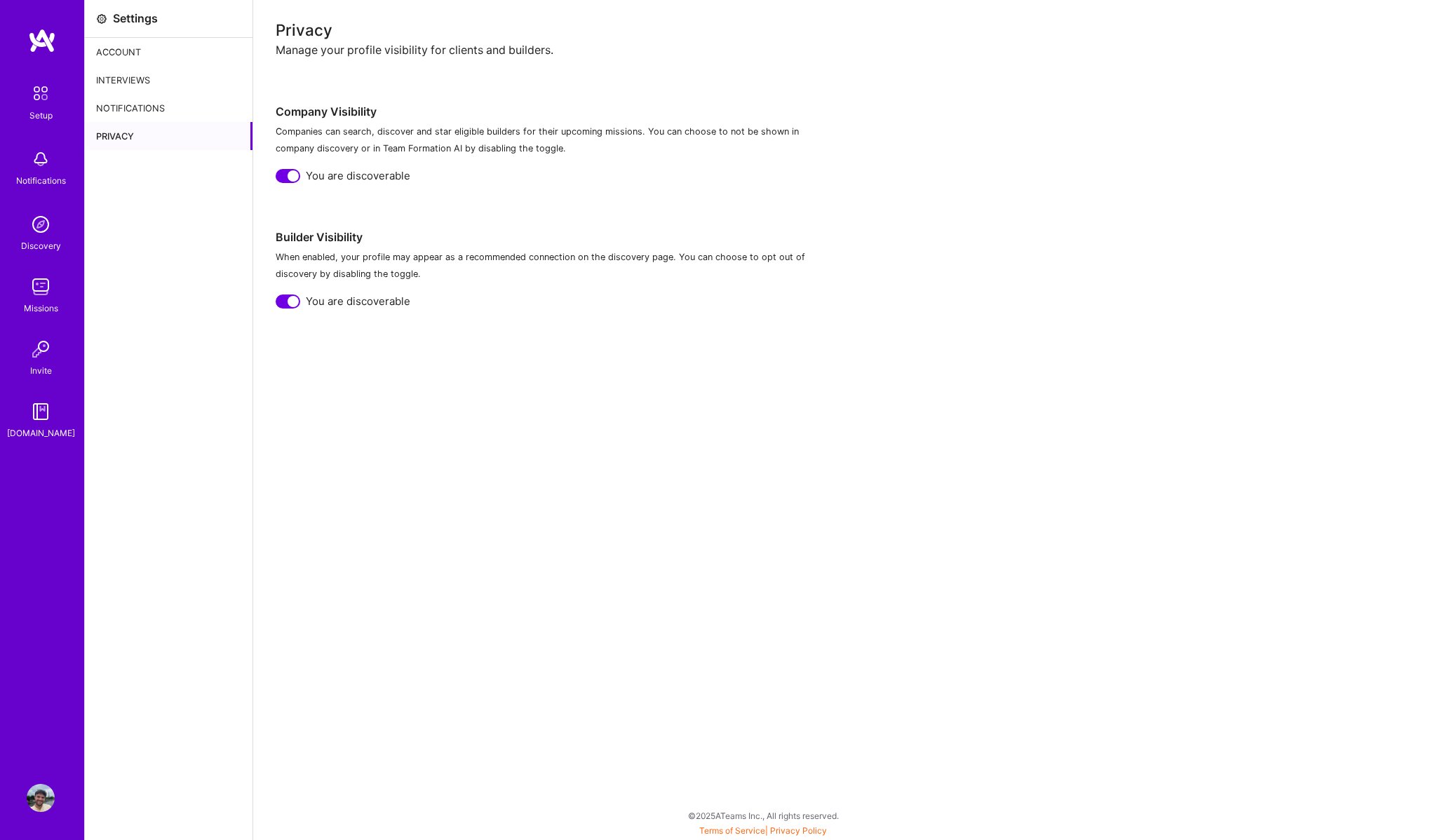
click at [286, 174] on div at bounding box center [288, 175] width 24 height 14
click at [296, 300] on div at bounding box center [293, 302] width 11 height 11
click at [214, 56] on div "Account" at bounding box center [168, 52] width 168 height 28
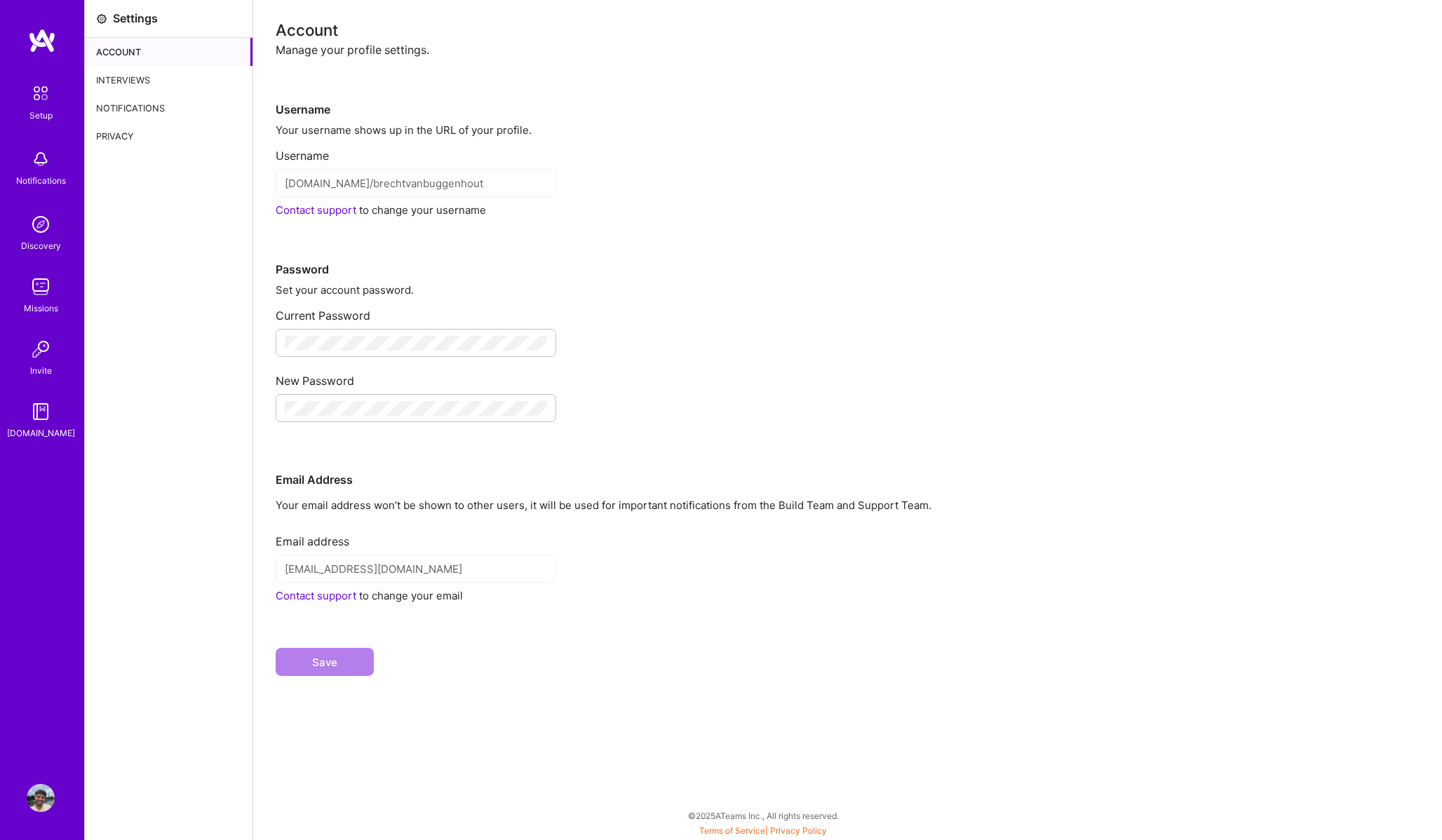
click at [47, 97] on img at bounding box center [41, 94] width 30 height 30
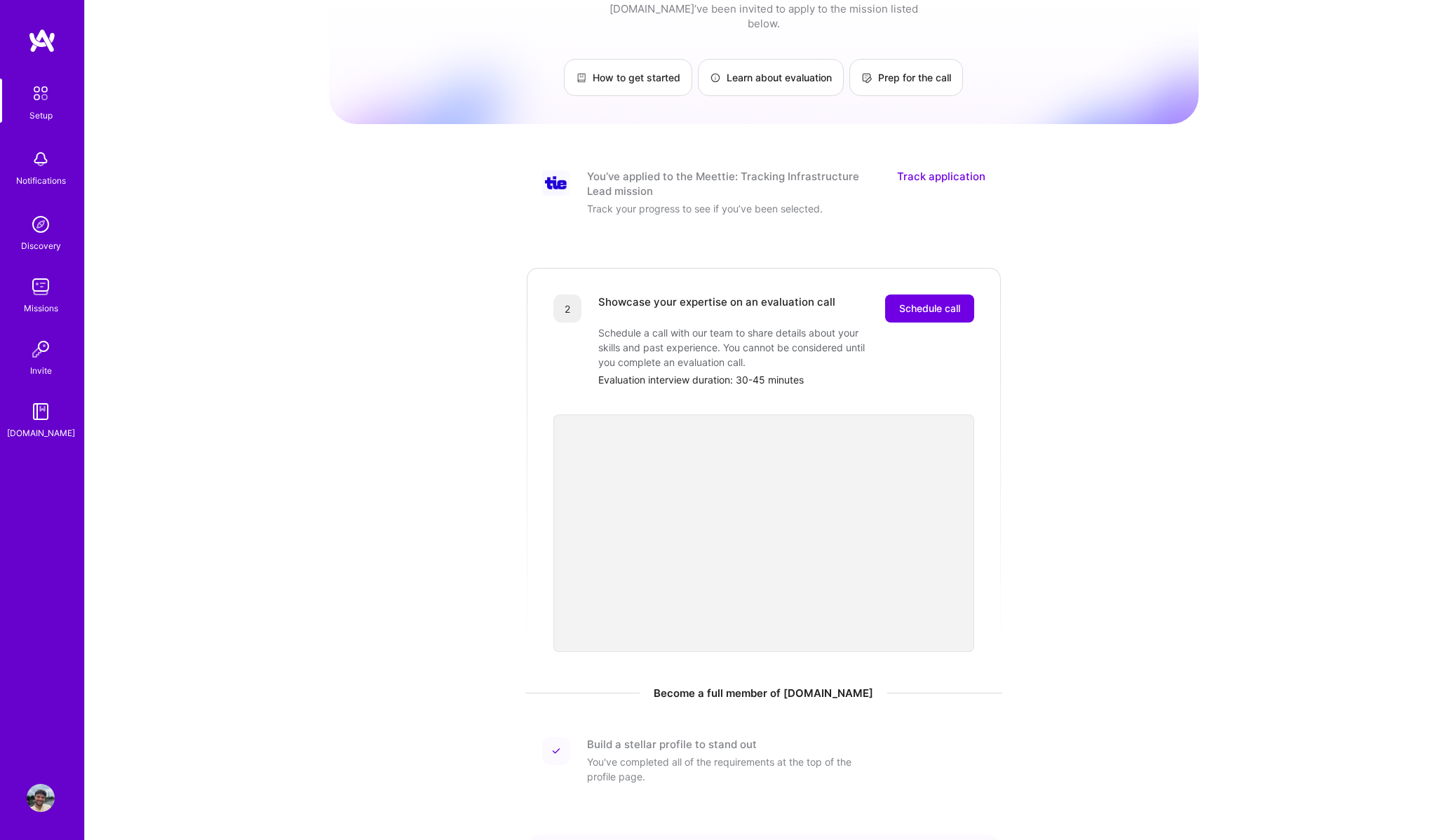
scroll to position [210, 0]
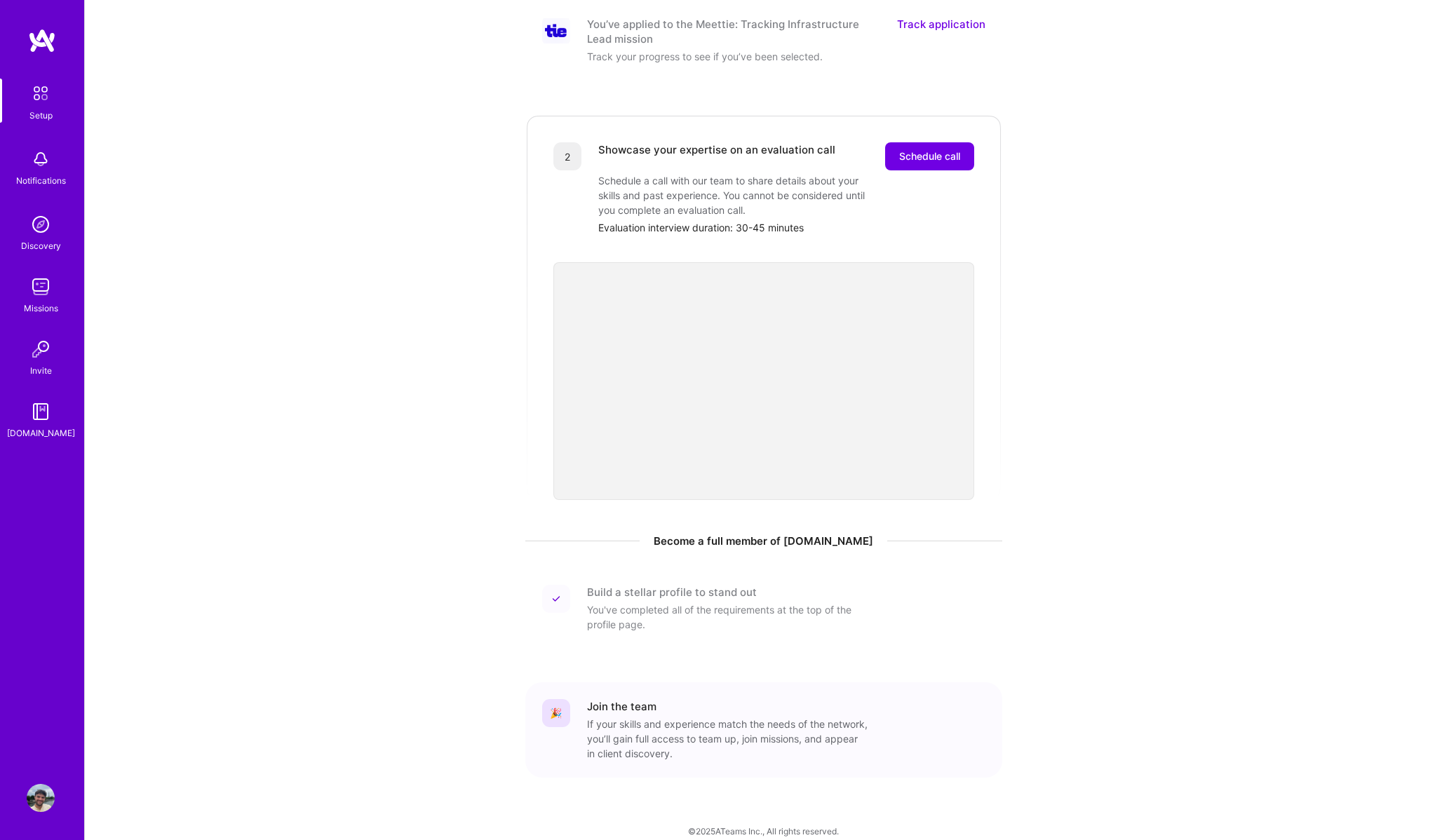
click at [42, 797] on img at bounding box center [41, 798] width 28 height 28
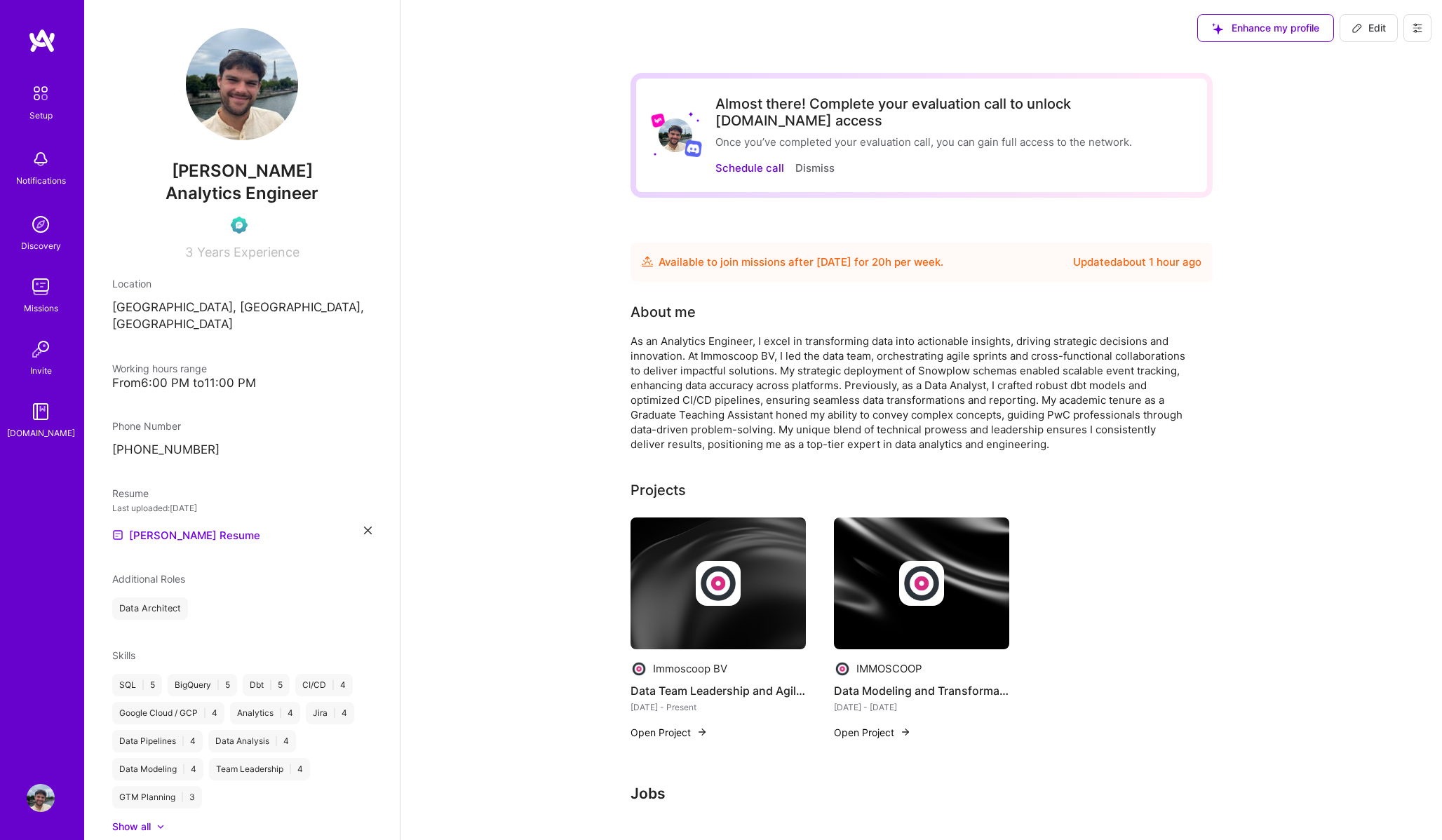
click at [1151, 253] on div "Updated about 1 hour ago" at bounding box center [1137, 262] width 128 height 17
click at [239, 101] on img at bounding box center [241, 84] width 112 height 112
click at [234, 224] on img at bounding box center [240, 225] width 17 height 17
click at [1410, 27] on button at bounding box center [1418, 28] width 28 height 28
click at [1362, 105] on button "Payment method" at bounding box center [1379, 96] width 105 height 36
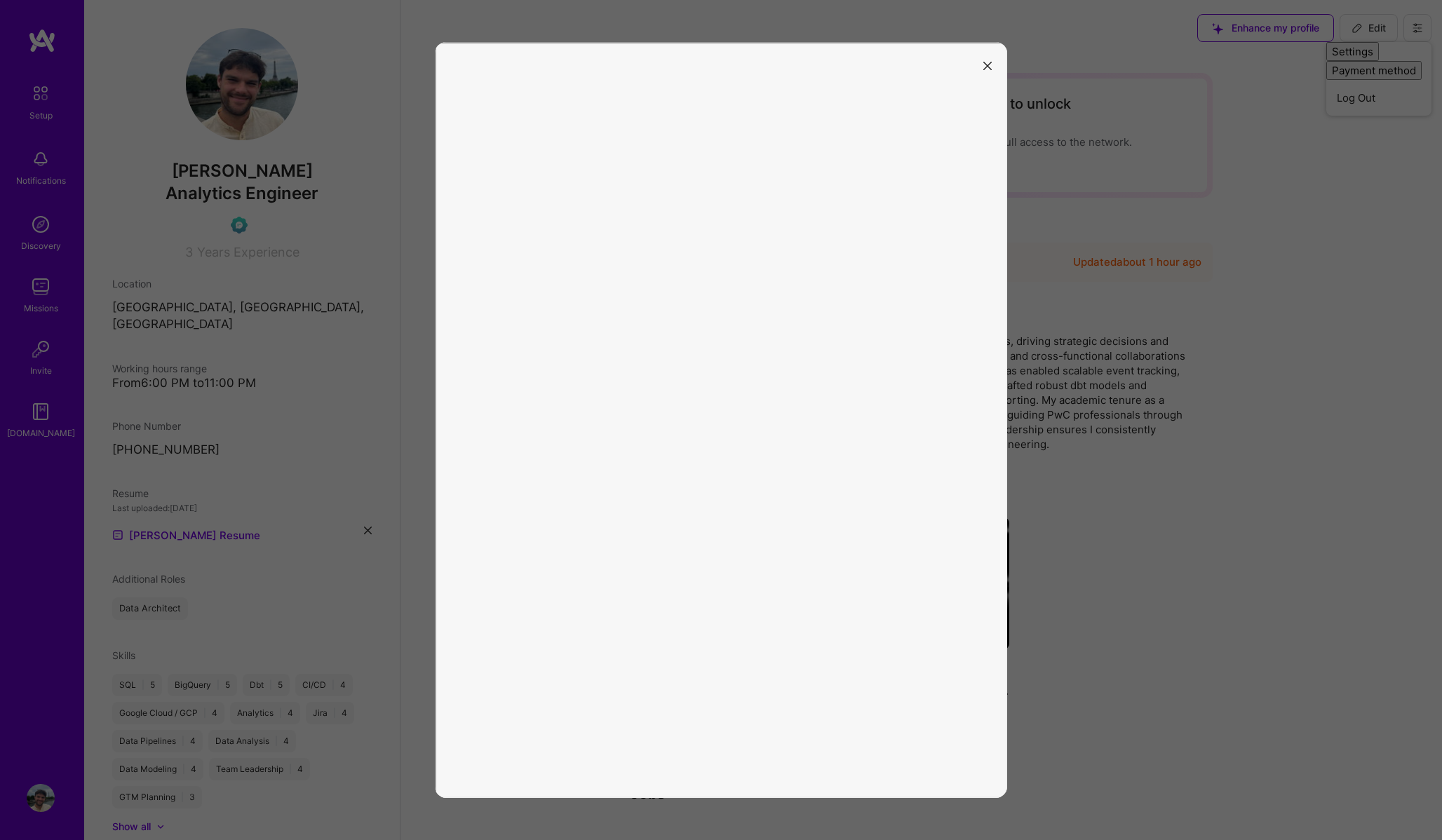
click at [986, 58] on button "modal" at bounding box center [988, 64] width 17 height 23
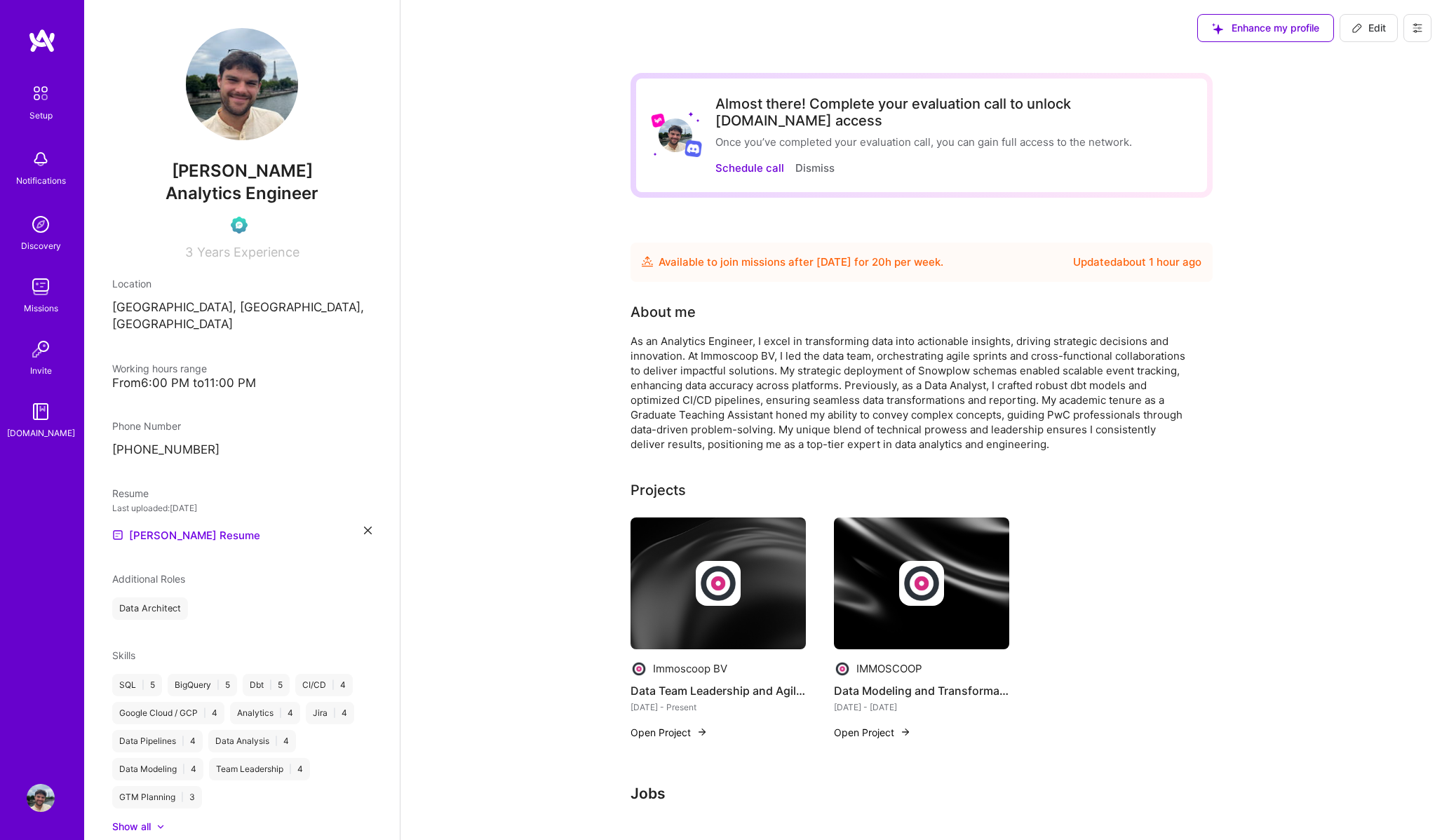
click at [1384, 37] on button "Edit" at bounding box center [1369, 28] width 58 height 28
select select "BE"
select select "Future Date"
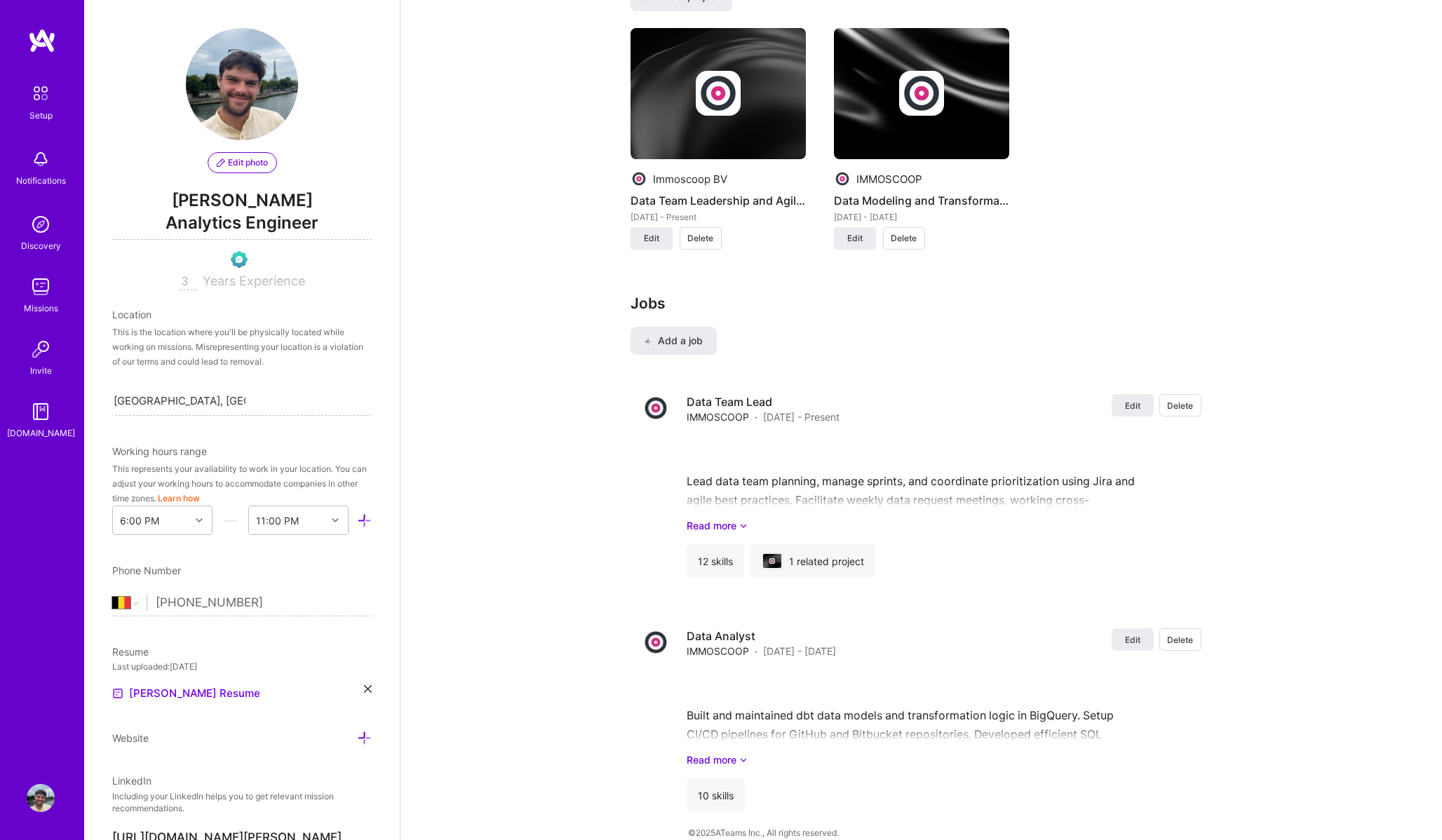
click at [249, 154] on button "Edit photo" at bounding box center [242, 162] width 70 height 21
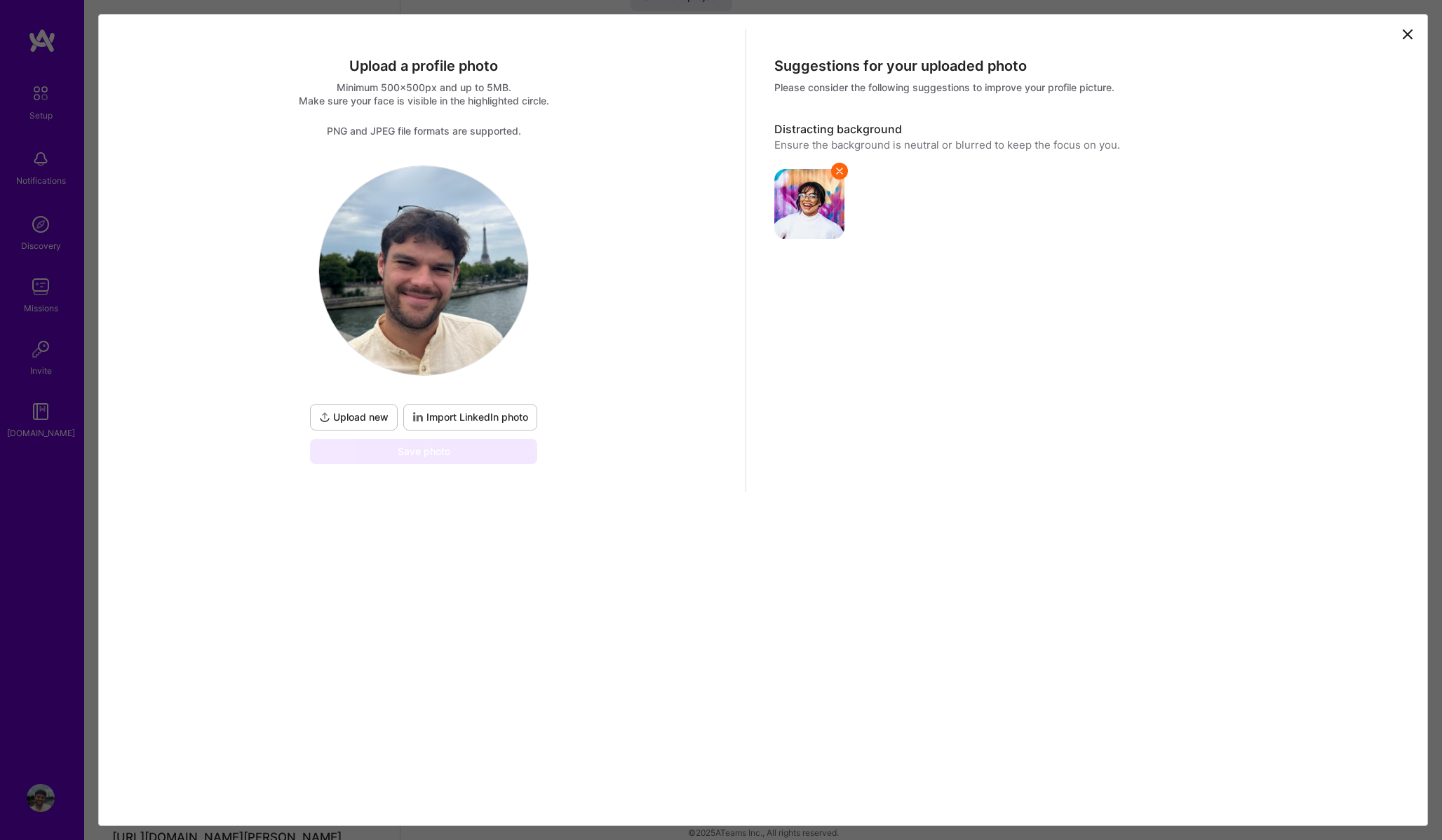
click at [1412, 28] on icon at bounding box center [1408, 34] width 17 height 17
